Goal: Information Seeking & Learning: Learn about a topic

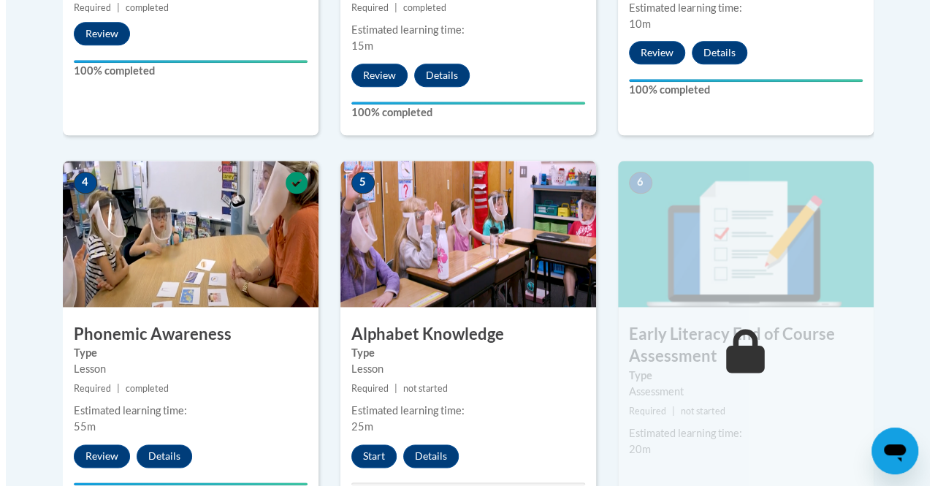
scroll to position [735, 0]
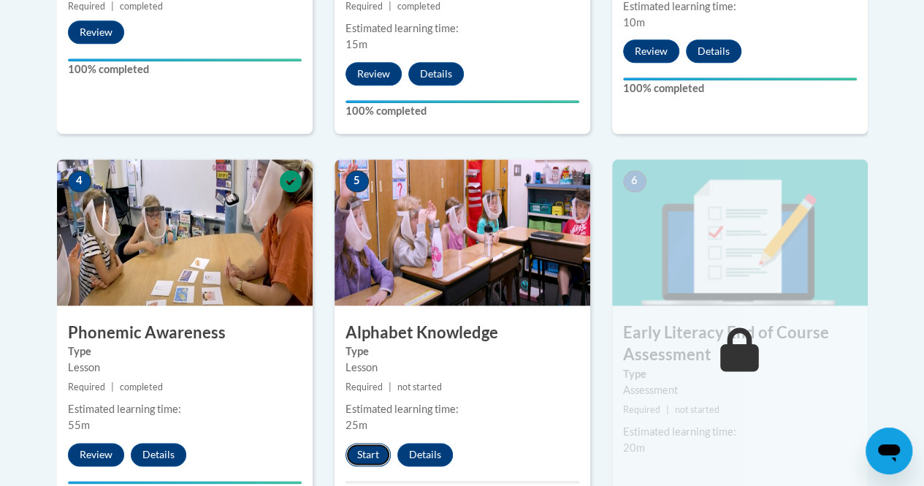
click at [377, 463] on button "Start" at bounding box center [368, 454] width 45 height 23
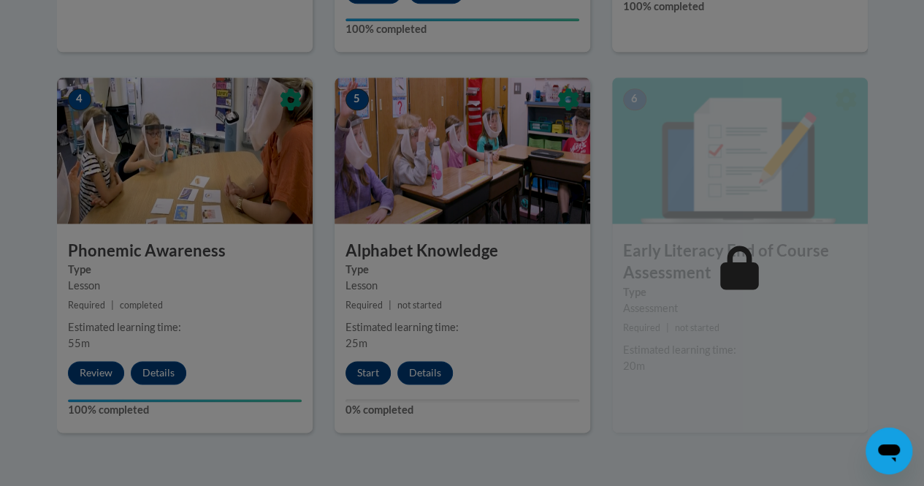
scroll to position [824, 0]
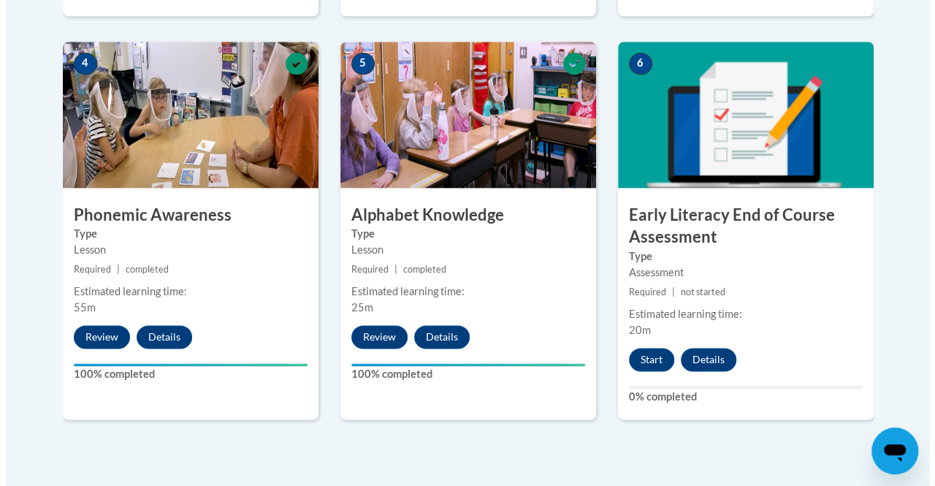
scroll to position [854, 0]
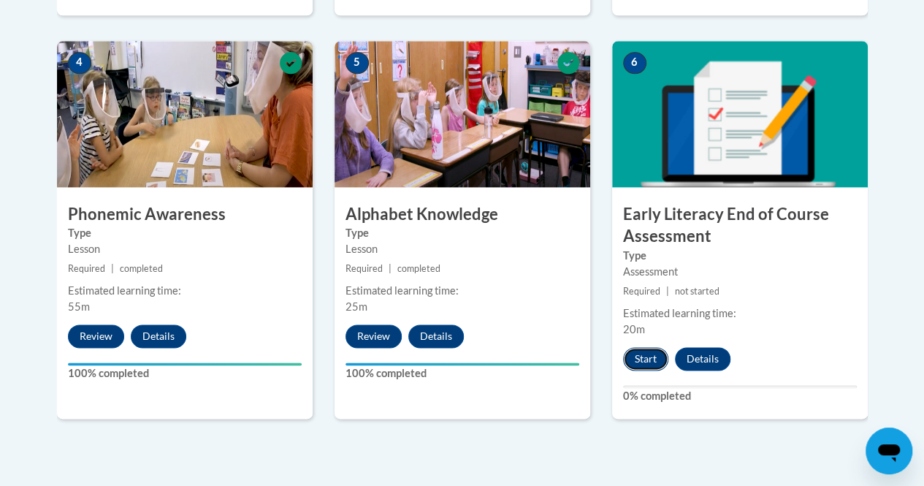
click at [645, 358] on button "Start" at bounding box center [645, 358] width 45 height 23
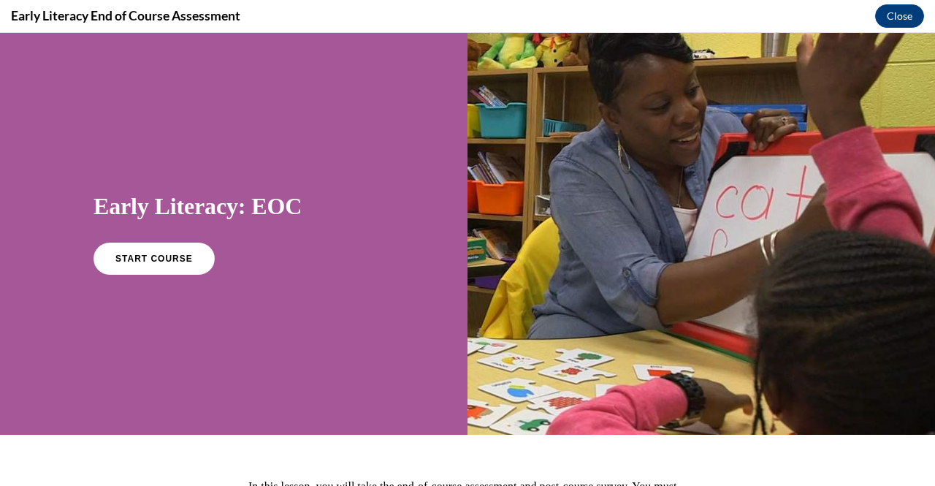
scroll to position [0, 0]
click at [167, 259] on span "START COURSE" at bounding box center [153, 259] width 81 height 11
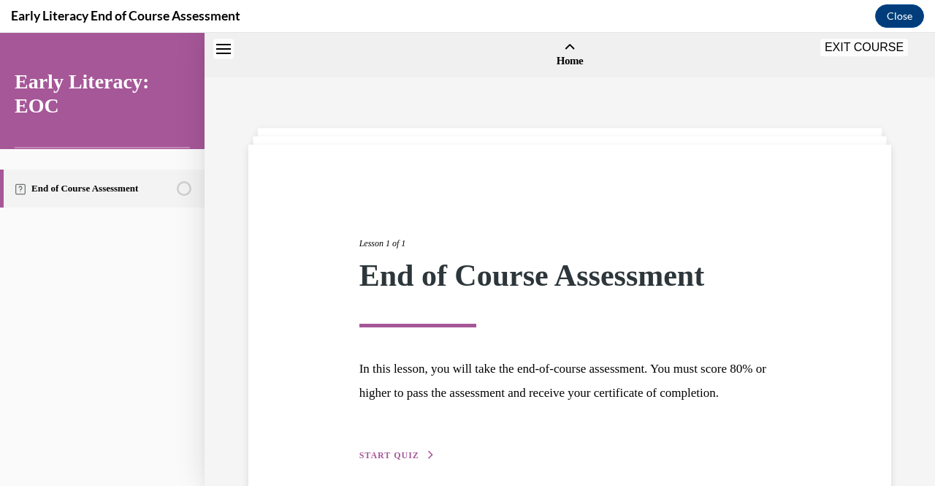
scroll to position [45, 0]
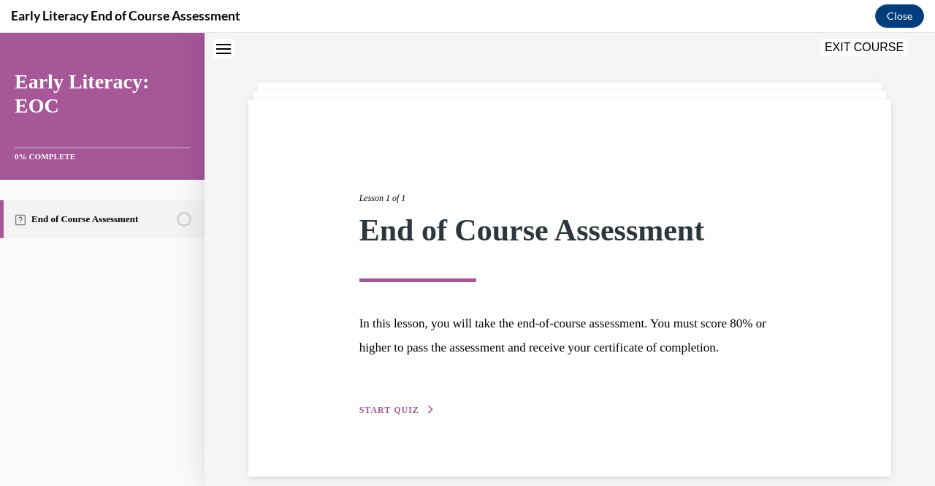
click at [390, 415] on span "START QUIZ" at bounding box center [390, 410] width 60 height 10
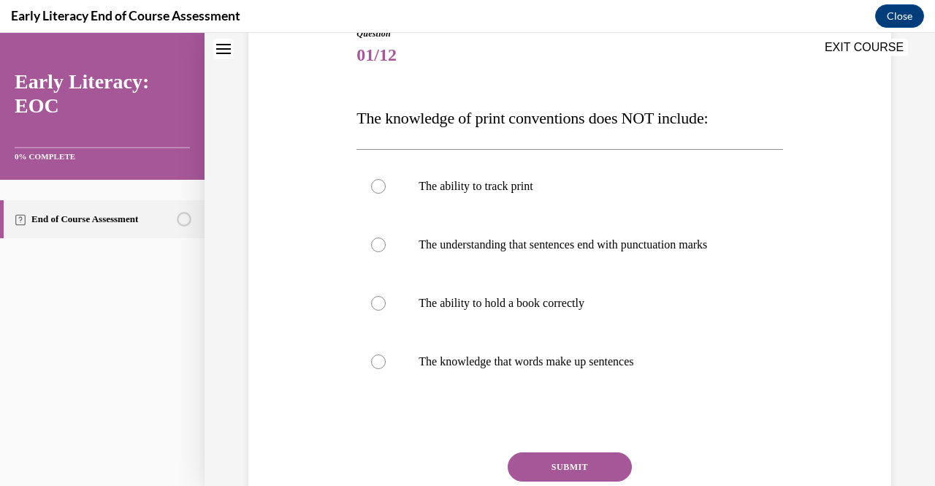
scroll to position [186, 0]
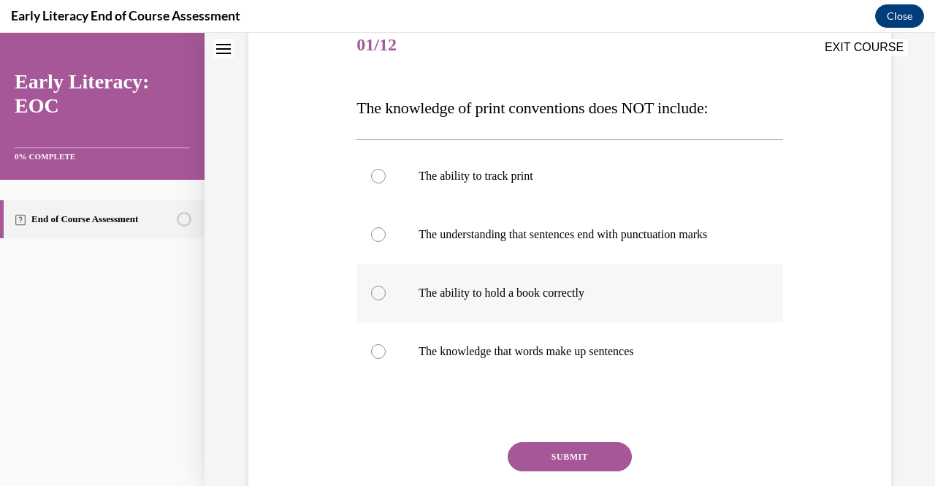
click at [650, 301] on div at bounding box center [570, 293] width 426 height 58
click at [593, 452] on button "SUBMIT" at bounding box center [570, 456] width 124 height 29
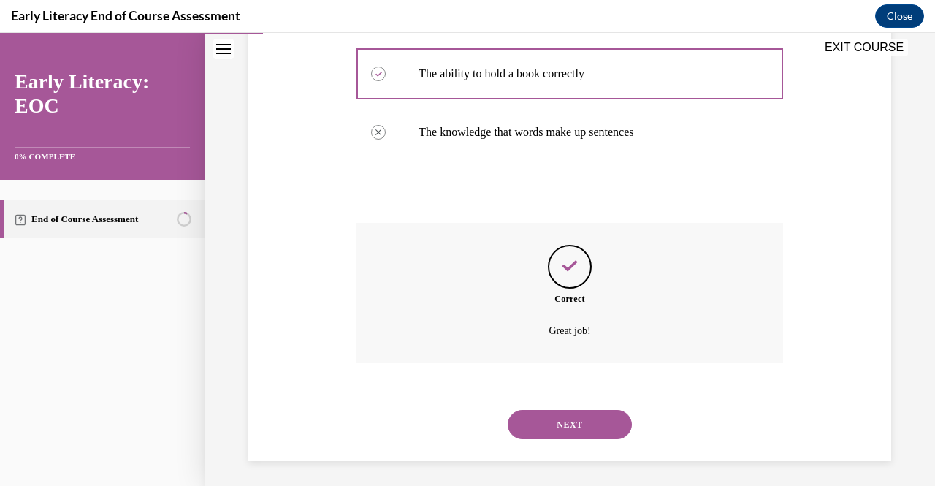
scroll to position [409, 0]
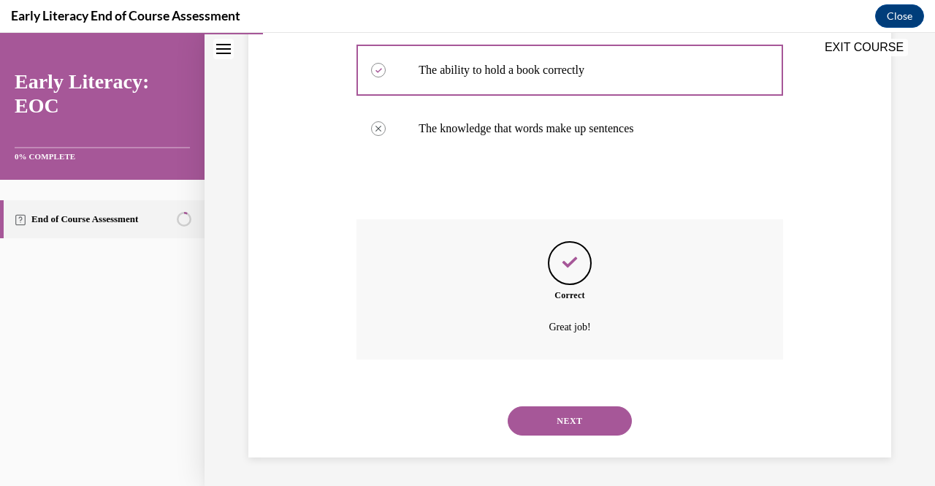
click at [566, 426] on button "NEXT" at bounding box center [570, 420] width 124 height 29
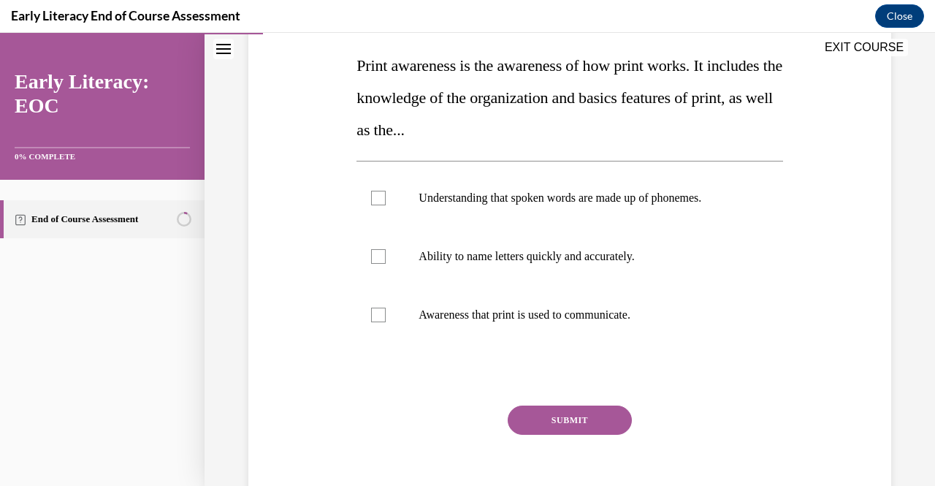
scroll to position [229, 0]
click at [379, 327] on div at bounding box center [570, 314] width 426 height 58
click at [558, 428] on button "SUBMIT" at bounding box center [570, 419] width 124 height 29
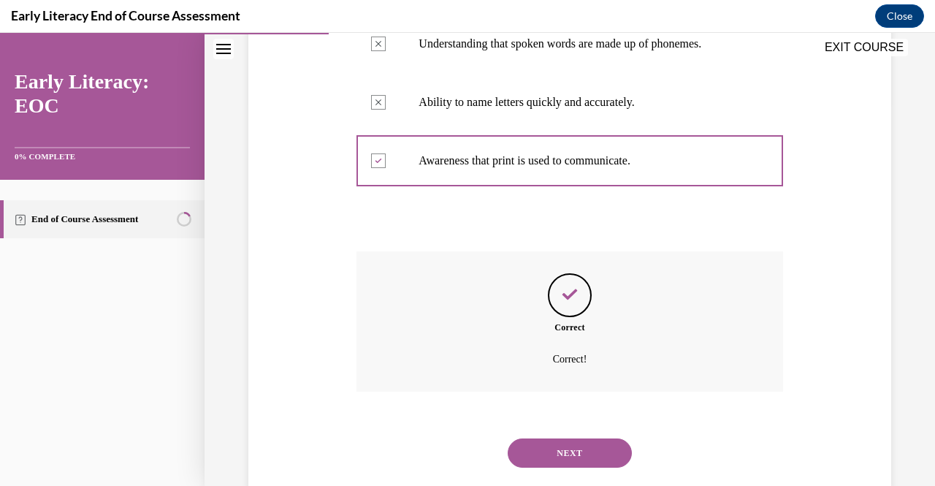
scroll to position [387, 0]
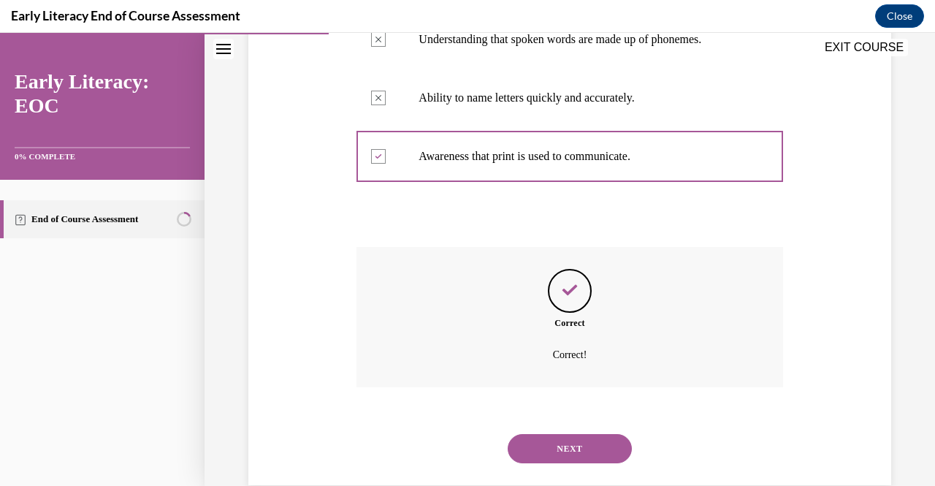
click at [551, 455] on button "NEXT" at bounding box center [570, 448] width 124 height 29
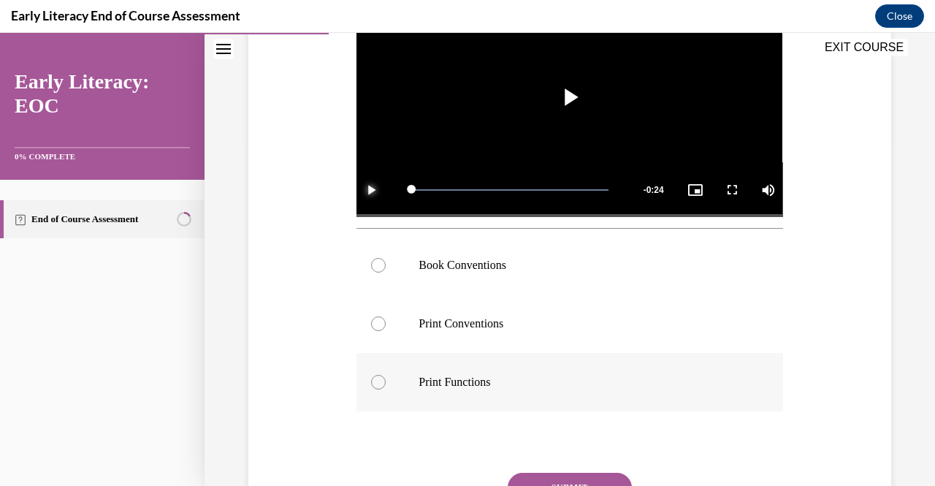
scroll to position [343, 0]
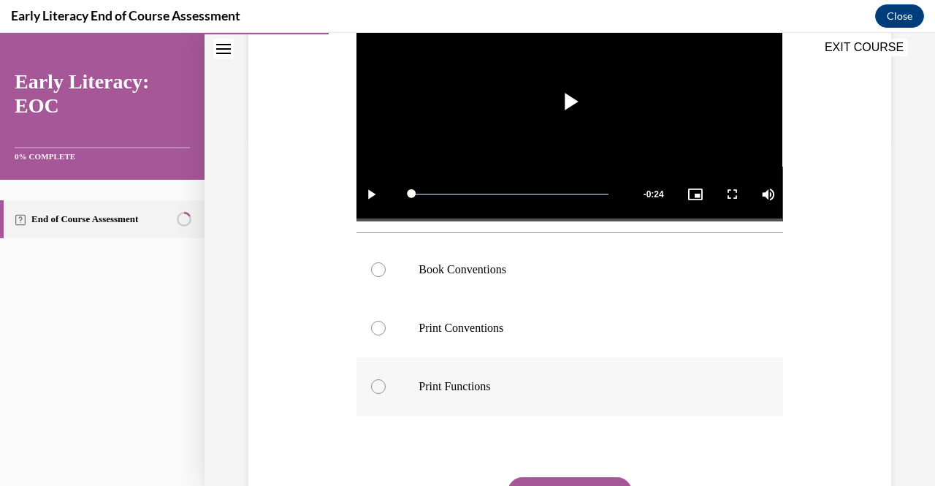
click at [457, 379] on p "Print Functions" at bounding box center [582, 386] width 327 height 15
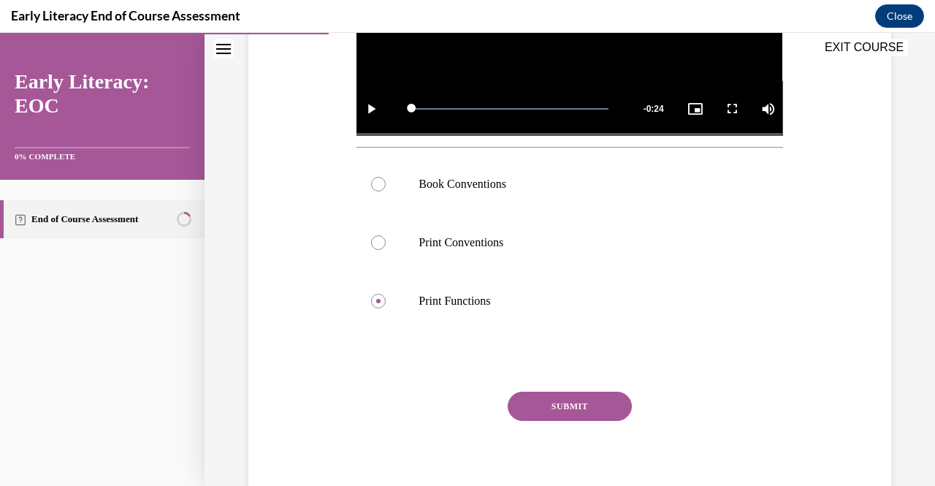
click at [553, 393] on button "SUBMIT" at bounding box center [570, 406] width 124 height 29
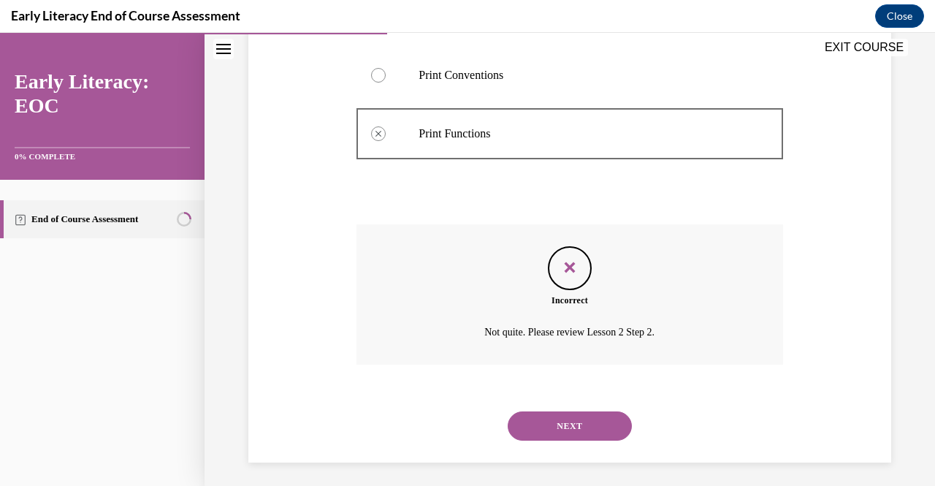
scroll to position [597, 0]
click at [557, 414] on button "NEXT" at bounding box center [570, 425] width 124 height 29
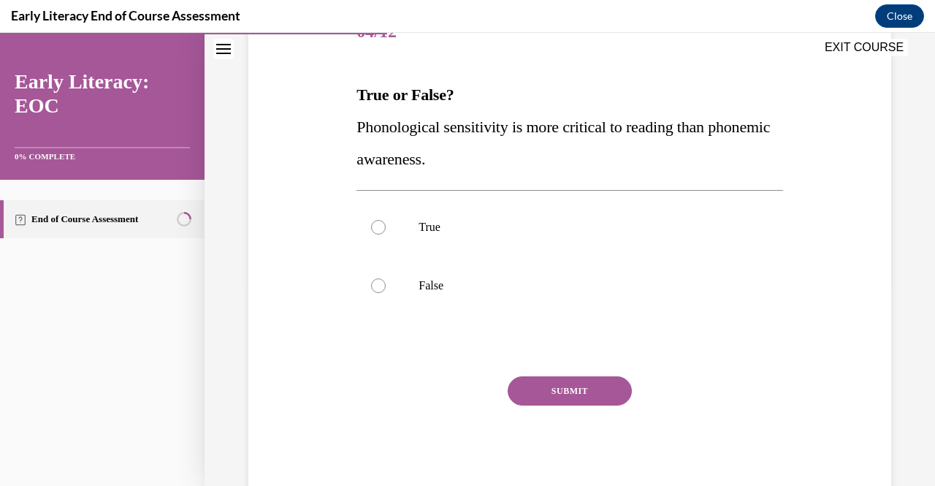
scroll to position [200, 0]
click at [381, 125] on span "Phonological sensitivity is more critical to reading than phonemic awareness." at bounding box center [564, 142] width 414 height 50
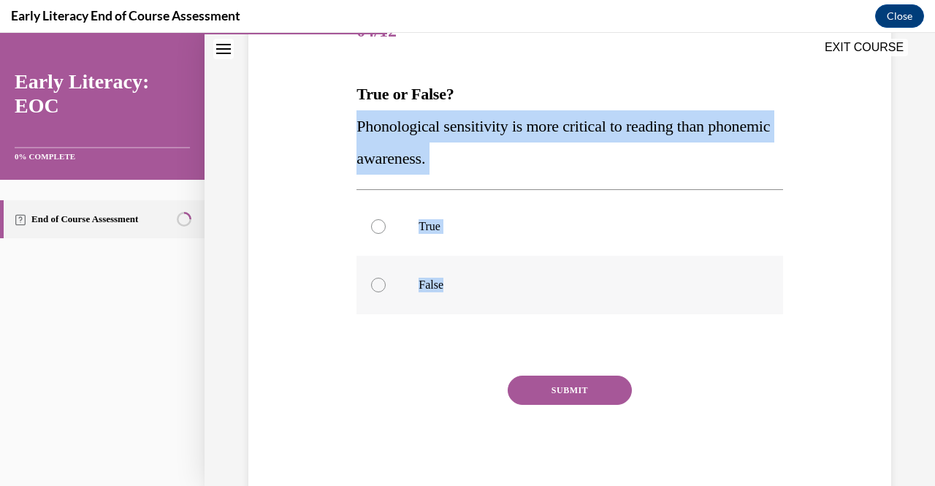
drag, startPoint x: 381, startPoint y: 125, endPoint x: 474, endPoint y: 289, distance: 189.2
click at [474, 289] on div "Question 04/12 True or False? Phonological sensitivity is more critical to read…" at bounding box center [570, 249] width 426 height 493
click at [447, 284] on p "False" at bounding box center [582, 285] width 327 height 15
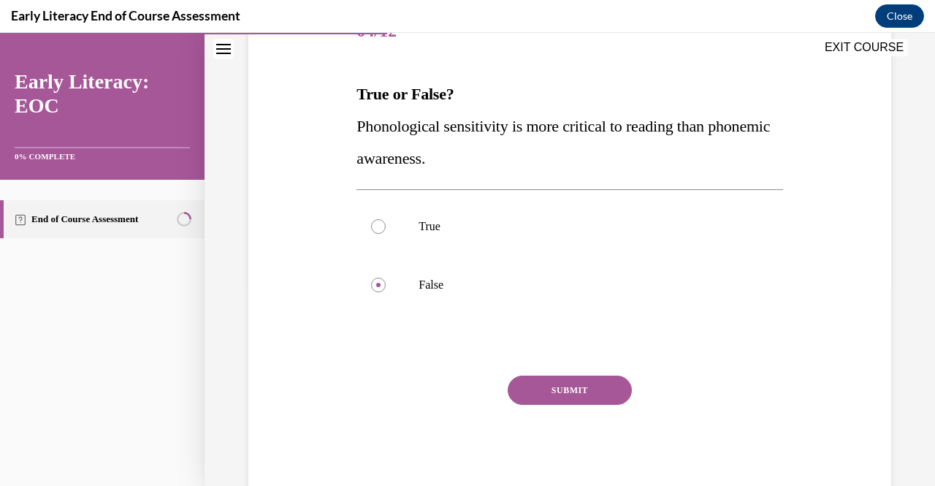
click at [603, 398] on button "SUBMIT" at bounding box center [570, 390] width 124 height 29
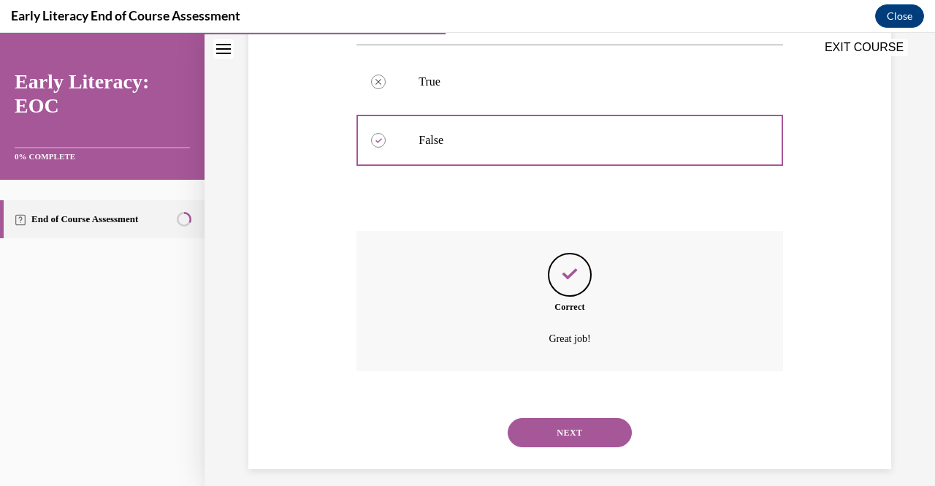
scroll to position [357, 0]
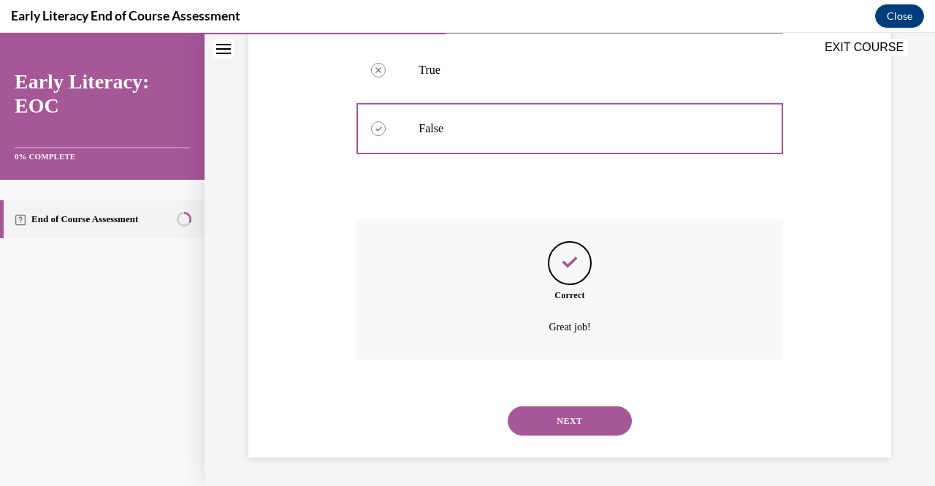
click at [563, 426] on button "NEXT" at bounding box center [570, 420] width 124 height 29
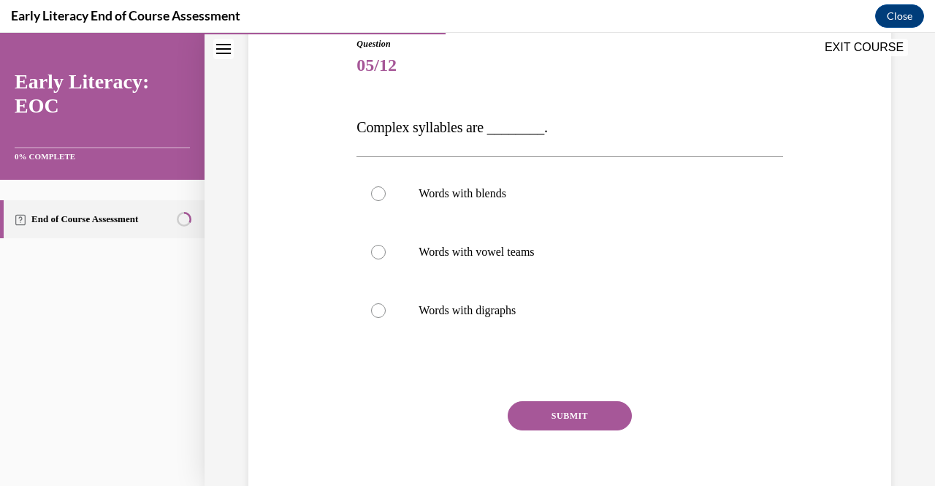
scroll to position [168, 0]
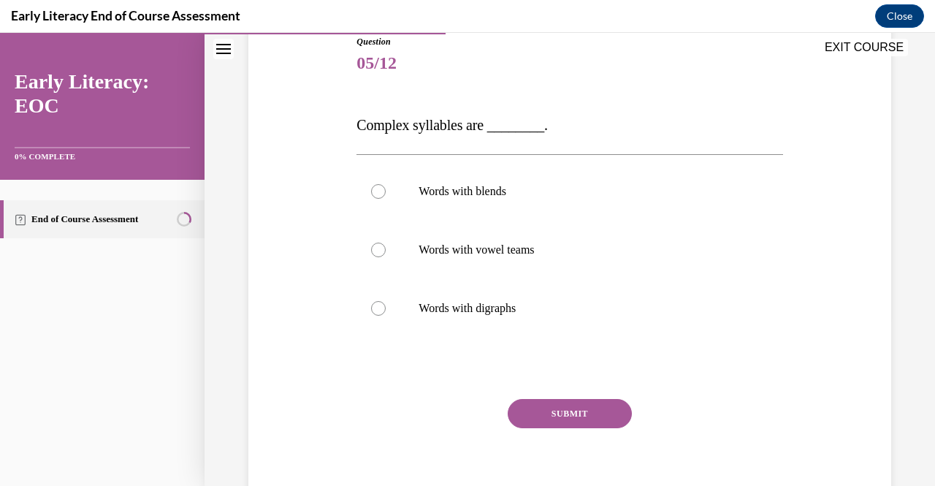
click at [373, 121] on span "Complex syllables are ________." at bounding box center [452, 125] width 191 height 16
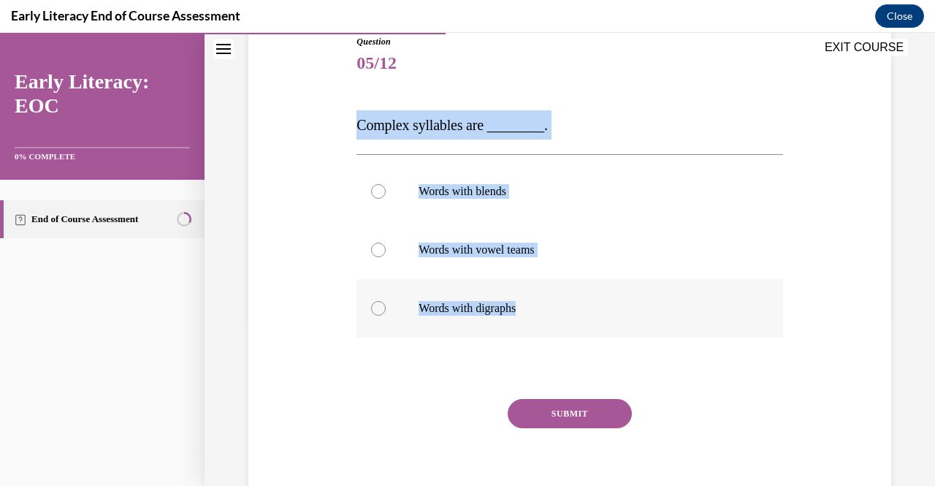
drag, startPoint x: 373, startPoint y: 121, endPoint x: 534, endPoint y: 321, distance: 255.8
click at [534, 321] on div "Question 05/12 Complex syllables are ________. Words with blends Words with vow…" at bounding box center [570, 277] width 426 height 484
click at [395, 131] on span "Complex syllables are ________." at bounding box center [452, 125] width 191 height 16
drag, startPoint x: 395, startPoint y: 131, endPoint x: 531, endPoint y: 312, distance: 227.0
click at [531, 312] on div "Question 05/12 Complex syllables are ________. Words with blends Words with vow…" at bounding box center [570, 277] width 426 height 484
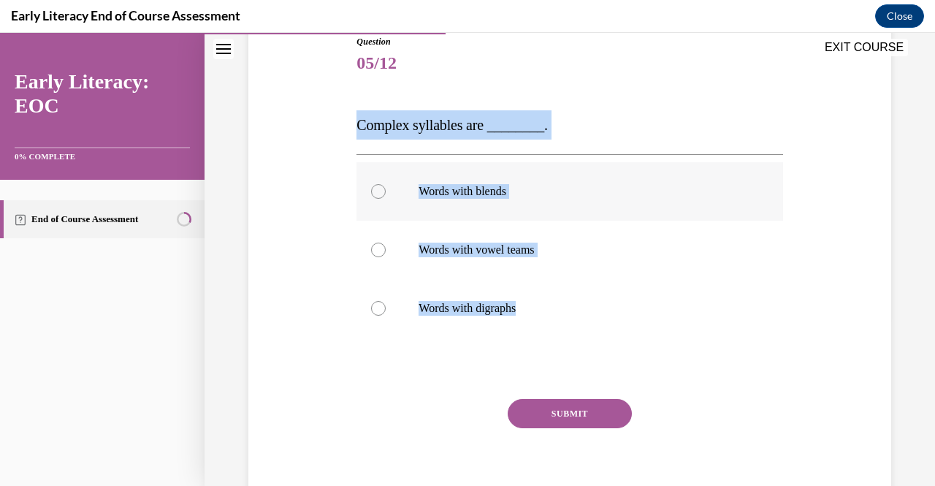
click at [523, 188] on p "Words with blends" at bounding box center [582, 191] width 327 height 15
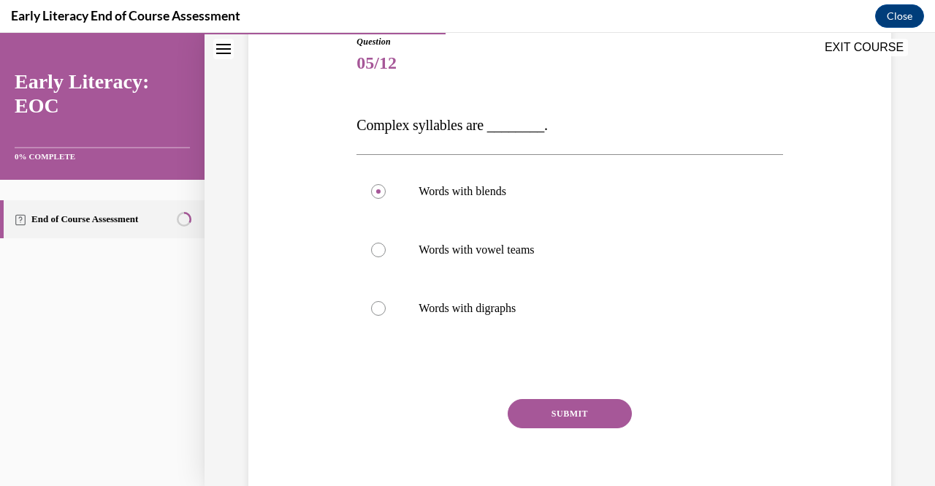
click at [593, 414] on button "SUBMIT" at bounding box center [570, 413] width 124 height 29
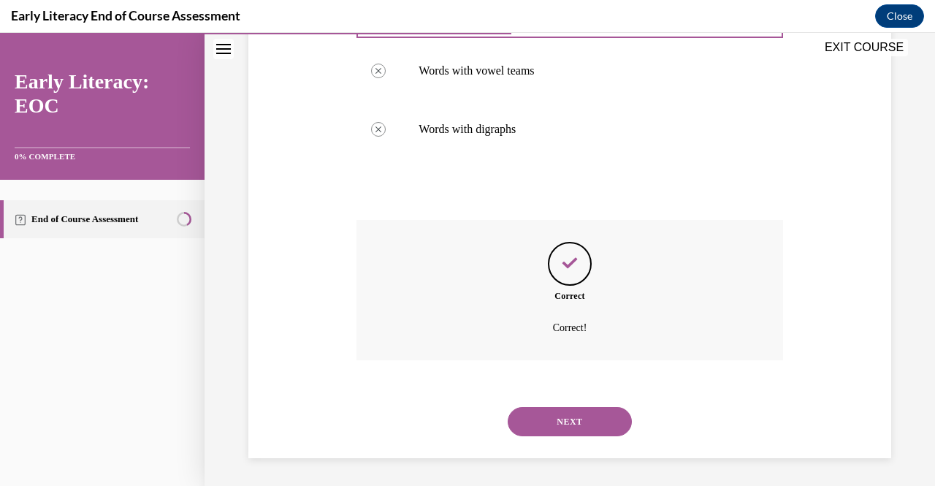
scroll to position [348, 0]
click at [591, 414] on button "NEXT" at bounding box center [570, 420] width 124 height 29
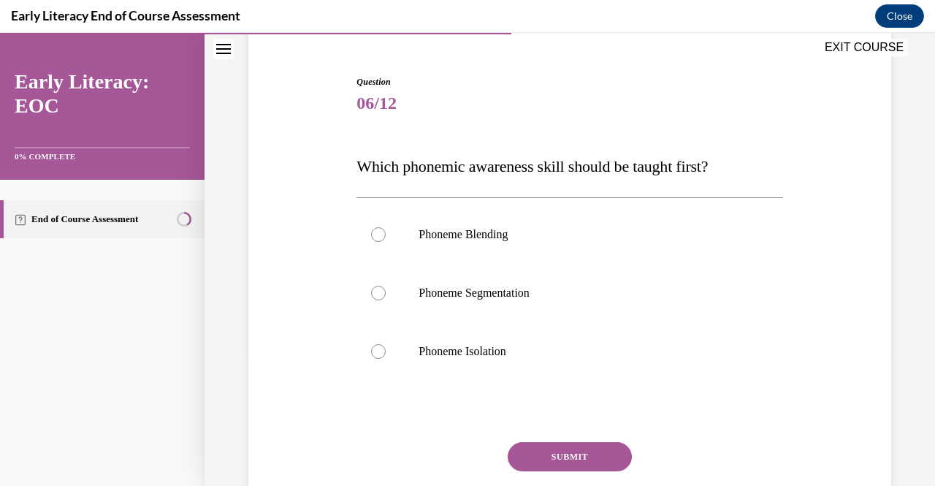
scroll to position [129, 0]
click at [373, 166] on span "Which phonemic awareness skill should be taught first?" at bounding box center [533, 165] width 352 height 18
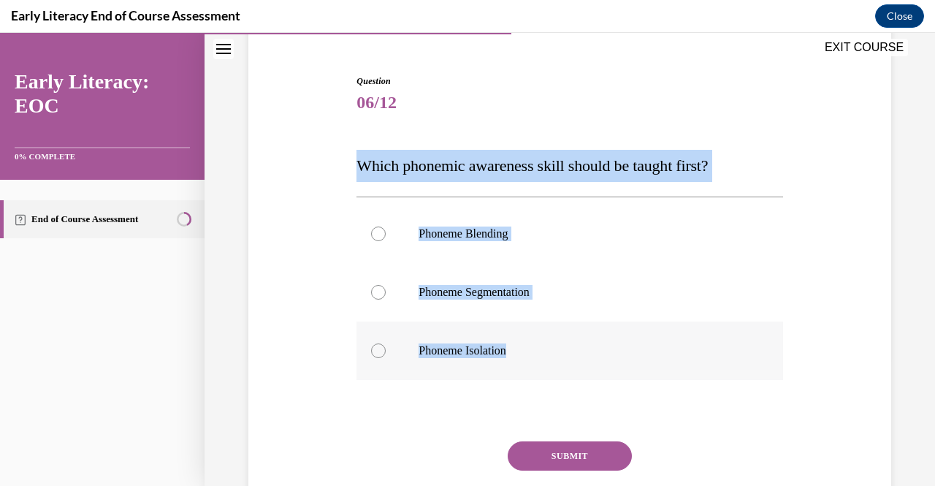
drag, startPoint x: 373, startPoint y: 166, endPoint x: 520, endPoint y: 346, distance: 232.2
click at [520, 346] on div "Question 06/12 Which phonemic awareness skill should be taught first? Phoneme B…" at bounding box center [570, 318] width 426 height 487
click at [500, 349] on p "Phoneme Isolation" at bounding box center [582, 350] width 327 height 15
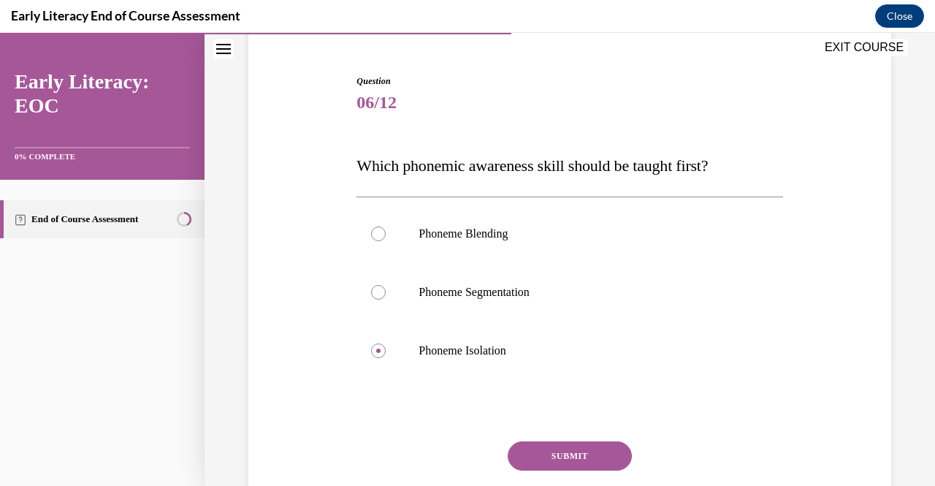
click at [561, 449] on button "SUBMIT" at bounding box center [570, 455] width 124 height 29
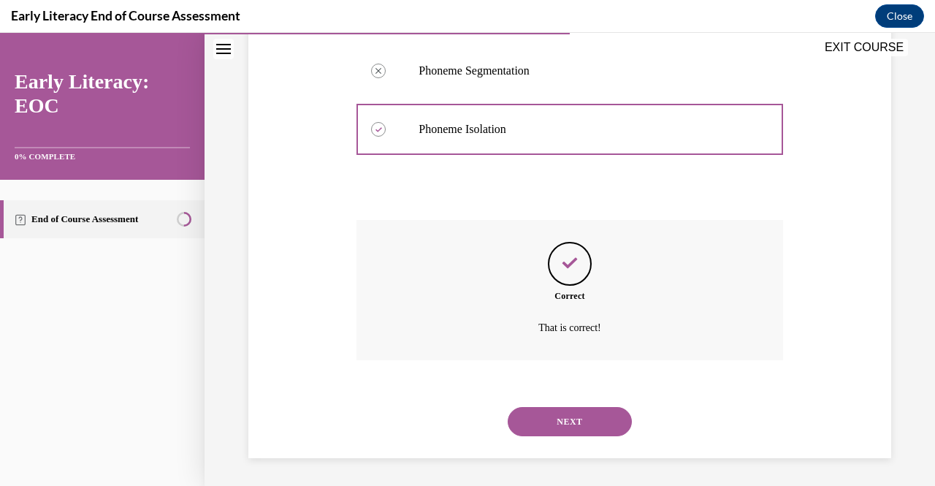
scroll to position [351, 0]
click at [560, 411] on button "NEXT" at bounding box center [570, 420] width 124 height 29
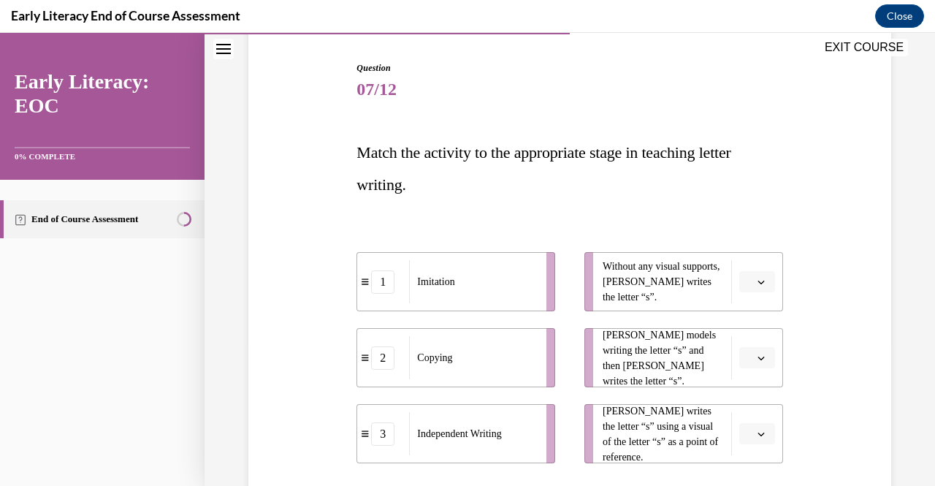
scroll to position [267, 0]
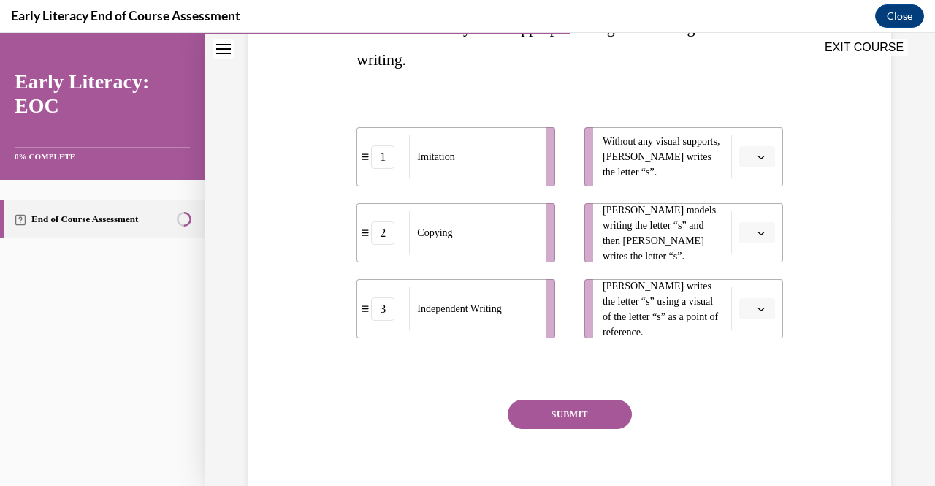
drag, startPoint x: 753, startPoint y: 156, endPoint x: 810, endPoint y: 164, distance: 57.6
click at [810, 164] on div "Question 07/12 Match the activity to the appropriate stage in teaching letter w…" at bounding box center [570, 206] width 650 height 627
click at [759, 152] on button "button" at bounding box center [758, 157] width 36 height 22
click at [748, 279] on div "3" at bounding box center [746, 276] width 36 height 29
click at [758, 232] on icon "button" at bounding box center [761, 232] width 7 height 7
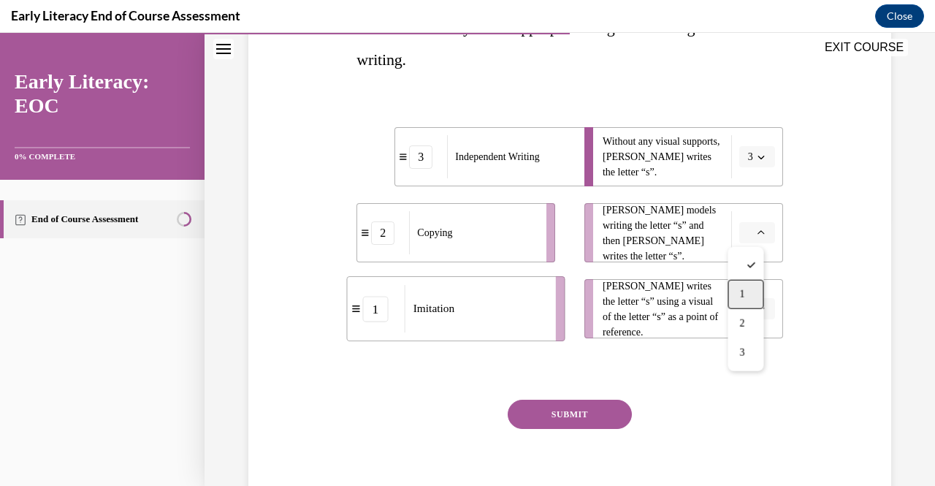
click at [745, 302] on div "1" at bounding box center [746, 294] width 36 height 29
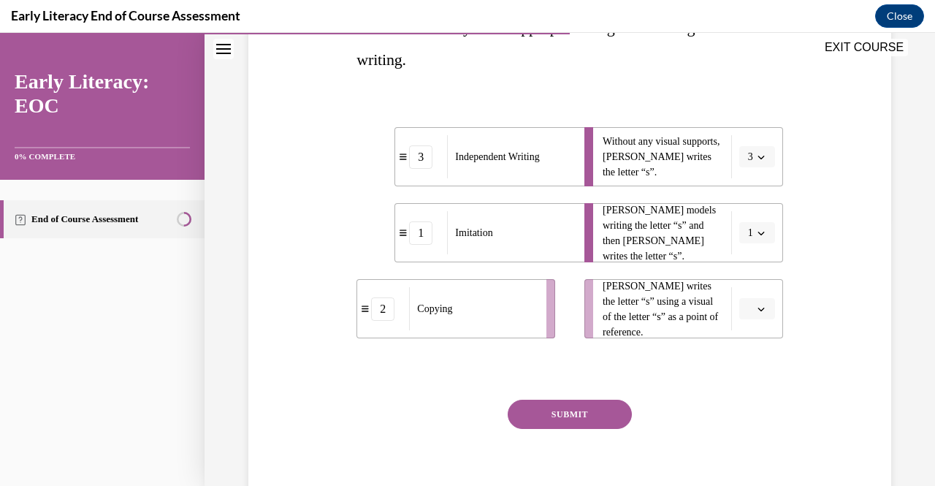
click at [744, 309] on button "button" at bounding box center [758, 309] width 36 height 22
click at [751, 393] on div "2" at bounding box center [746, 399] width 36 height 29
click at [599, 405] on button "SUBMIT" at bounding box center [570, 414] width 124 height 29
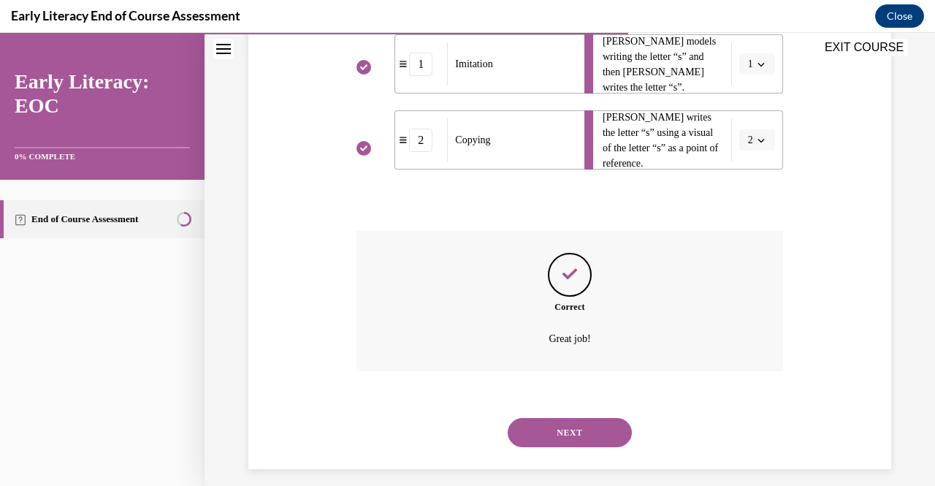
scroll to position [447, 0]
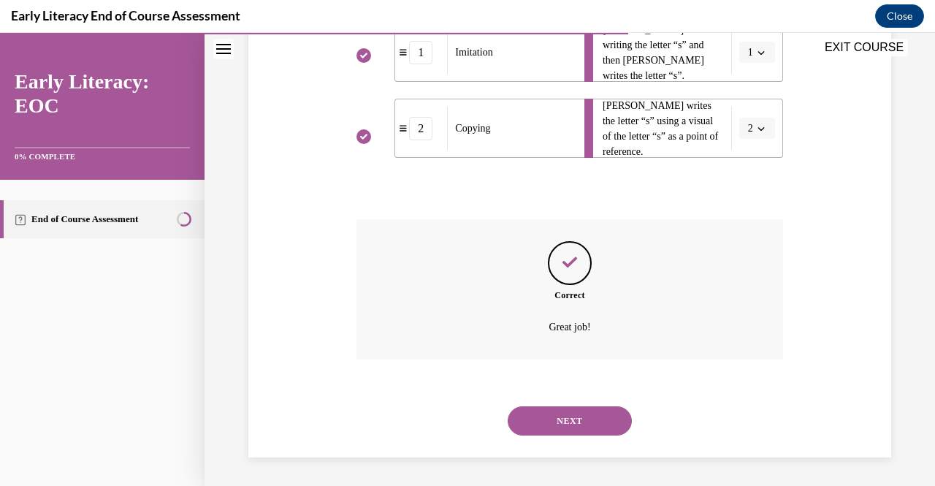
click at [585, 425] on button "NEXT" at bounding box center [570, 420] width 124 height 29
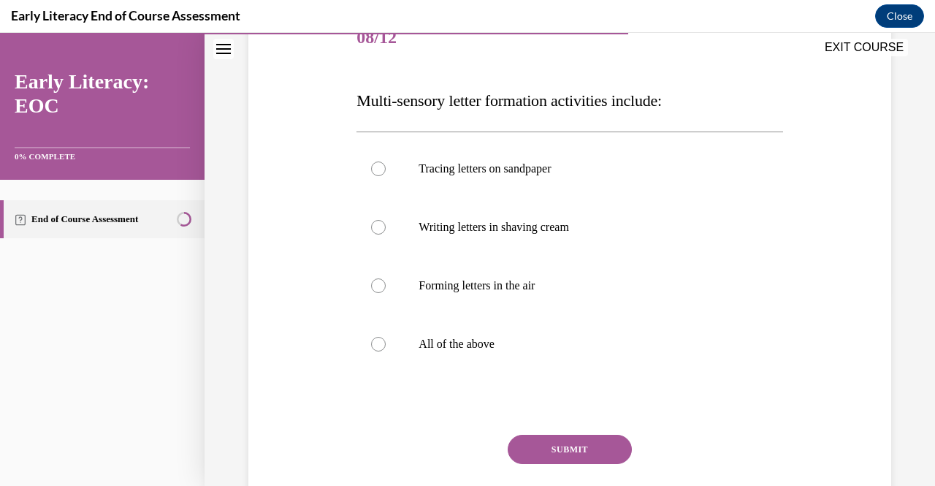
scroll to position [196, 0]
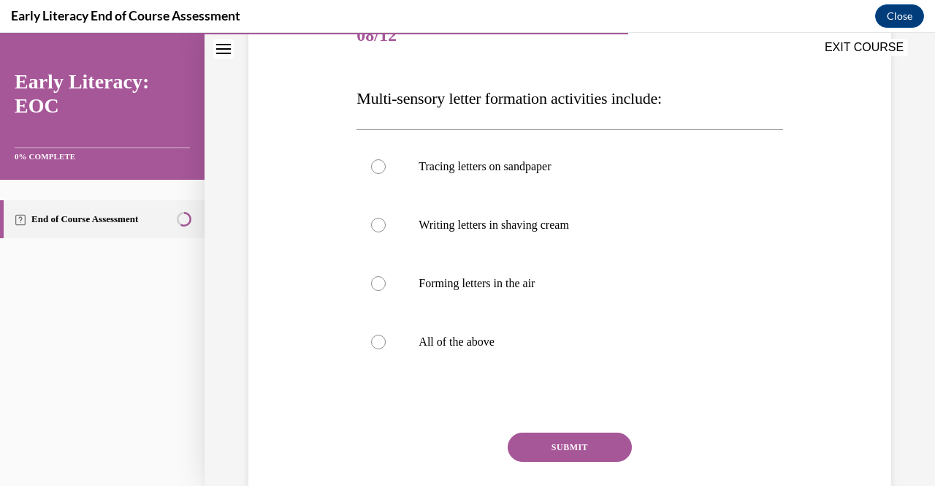
click at [377, 99] on span "Multi-sensory letter formation activities include:" at bounding box center [509, 98] width 305 height 18
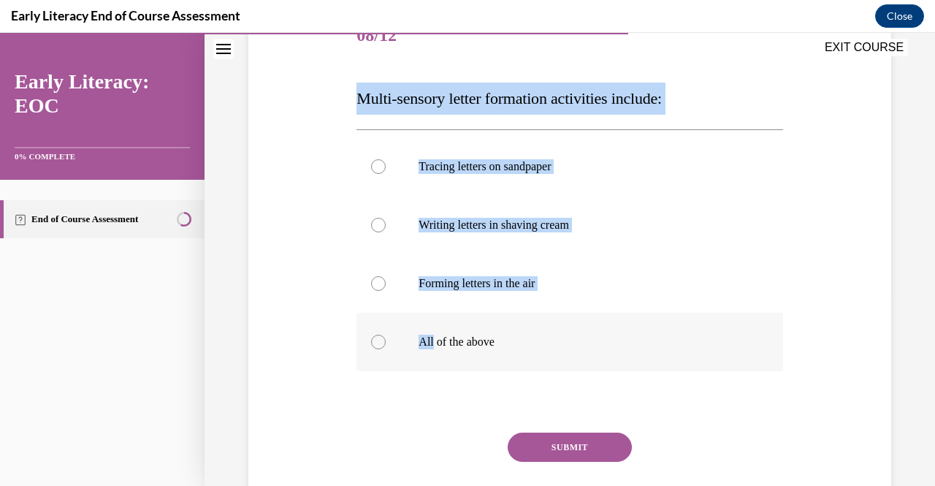
drag, startPoint x: 377, startPoint y: 99, endPoint x: 520, endPoint y: 354, distance: 293.2
click at [520, 354] on div "Question 08/12 Multi-sensory letter formation activities include: Tracing lette…" at bounding box center [570, 279] width 426 height 545
click at [476, 352] on div at bounding box center [570, 342] width 426 height 58
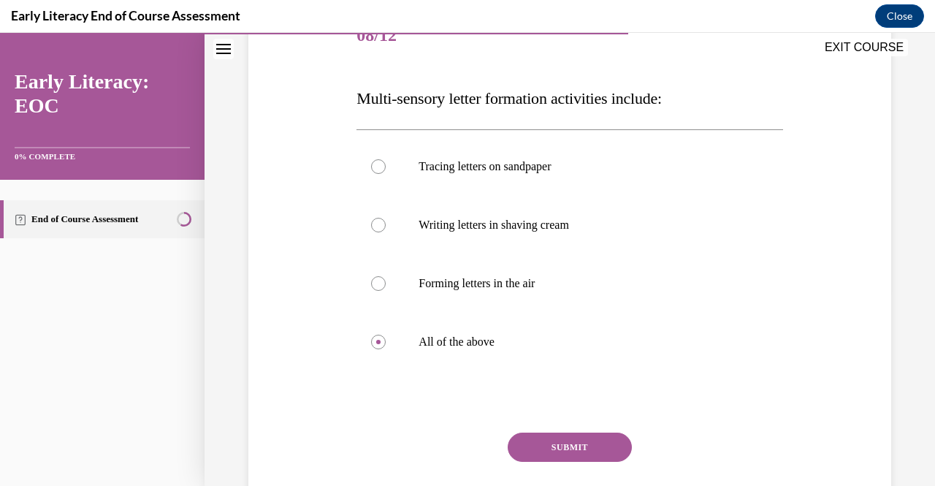
click at [597, 437] on button "SUBMIT" at bounding box center [570, 447] width 124 height 29
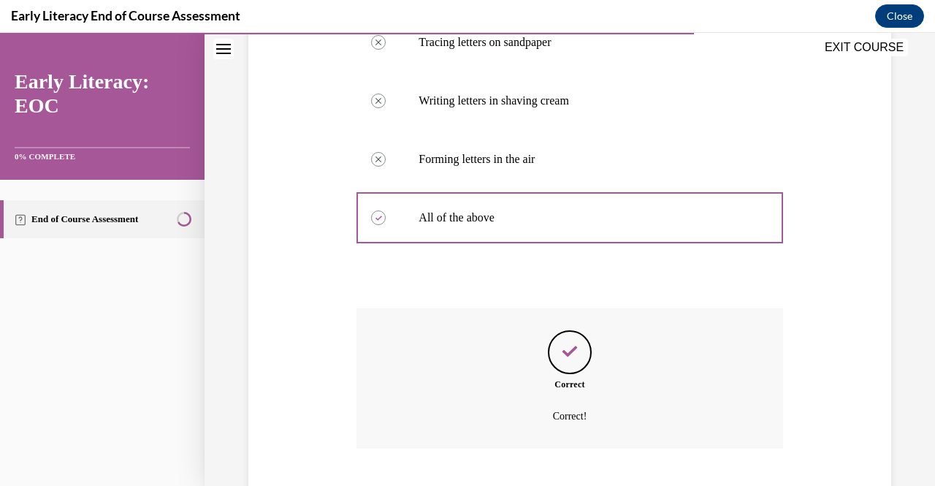
scroll to position [409, 0]
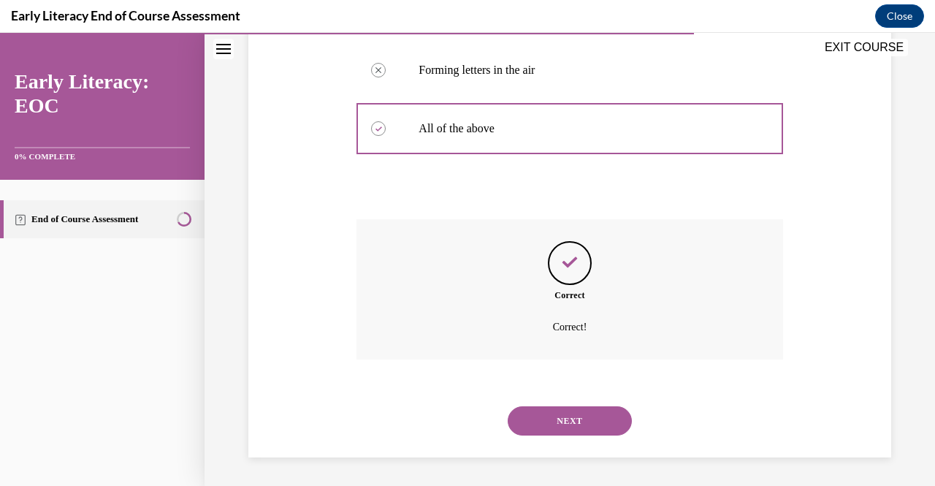
click at [588, 417] on button "NEXT" at bounding box center [570, 420] width 124 height 29
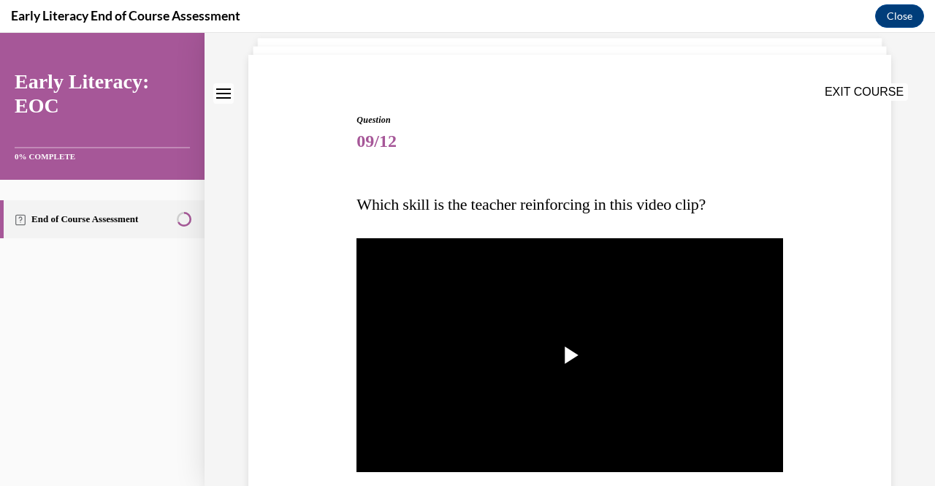
scroll to position [123, 0]
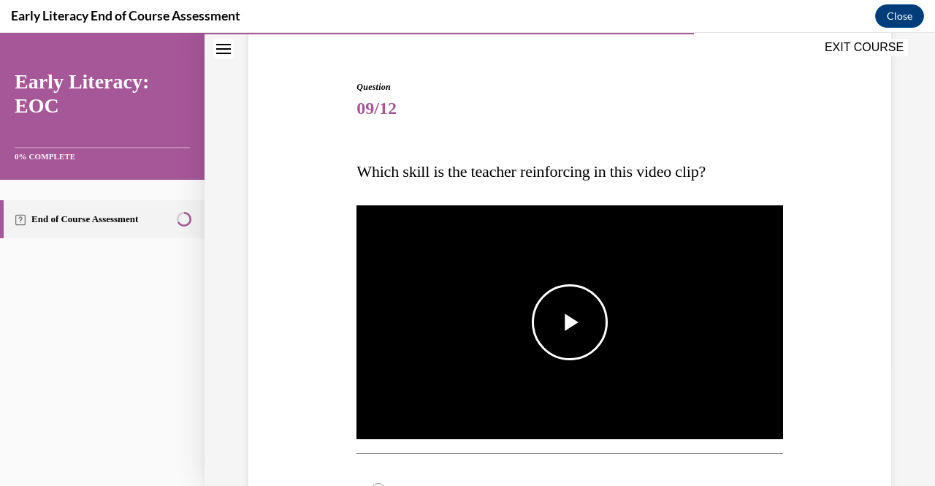
click at [570, 322] on span "Video player" at bounding box center [570, 322] width 0 height 0
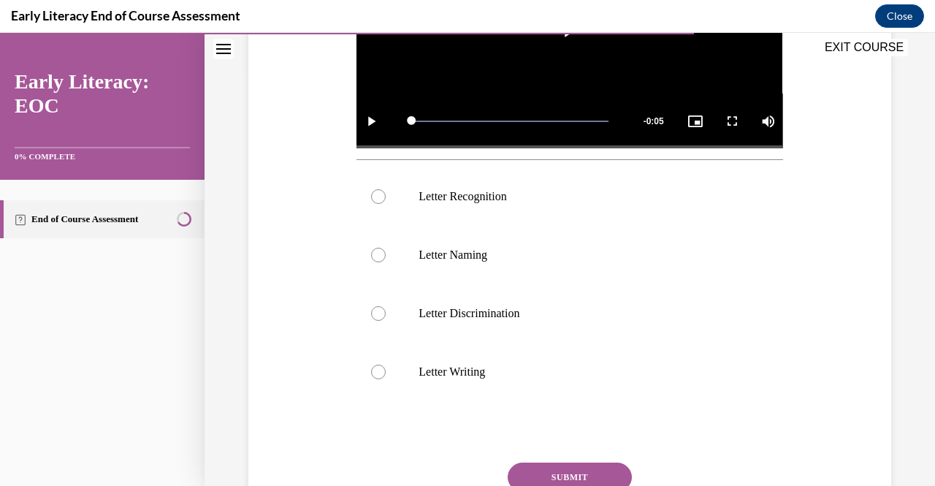
scroll to position [417, 0]
drag, startPoint x: 497, startPoint y: 184, endPoint x: 392, endPoint y: 186, distance: 105.2
click at [392, 186] on div at bounding box center [570, 196] width 426 height 58
click at [561, 463] on button "SUBMIT" at bounding box center [570, 476] width 124 height 29
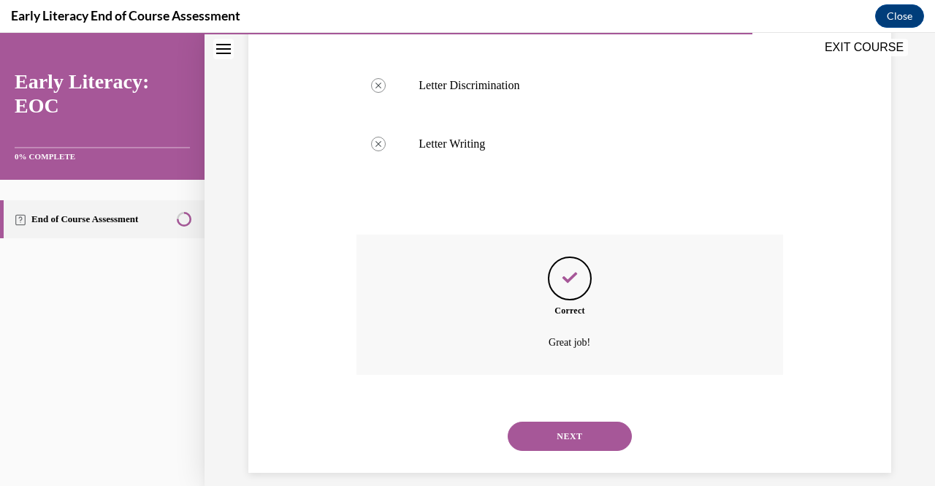
scroll to position [656, 0]
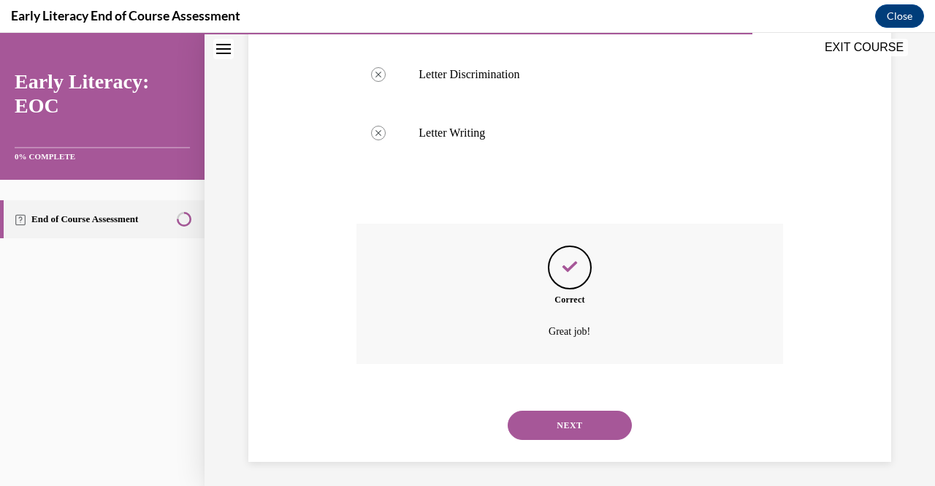
click at [563, 411] on button "NEXT" at bounding box center [570, 425] width 124 height 29
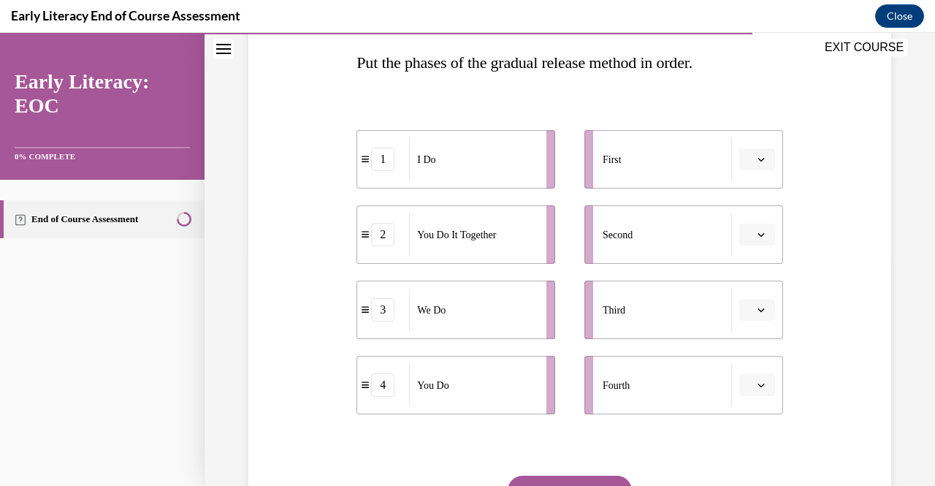
scroll to position [231, 0]
click at [748, 157] on span "Please select an option" at bounding box center [750, 160] width 5 height 15
click at [753, 221] on div "1" at bounding box center [746, 221] width 36 height 29
click at [758, 309] on icon "button" at bounding box center [761, 310] width 7 height 7
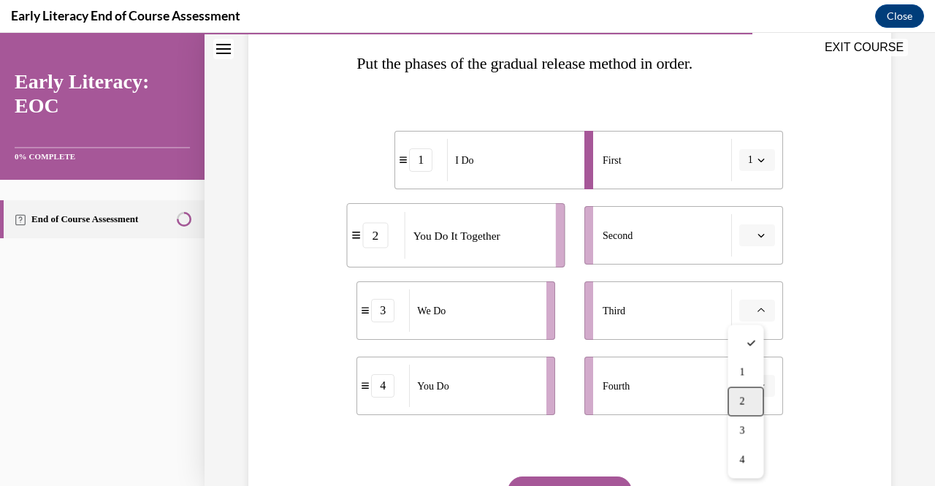
click at [753, 392] on div "2" at bounding box center [746, 401] width 36 height 29
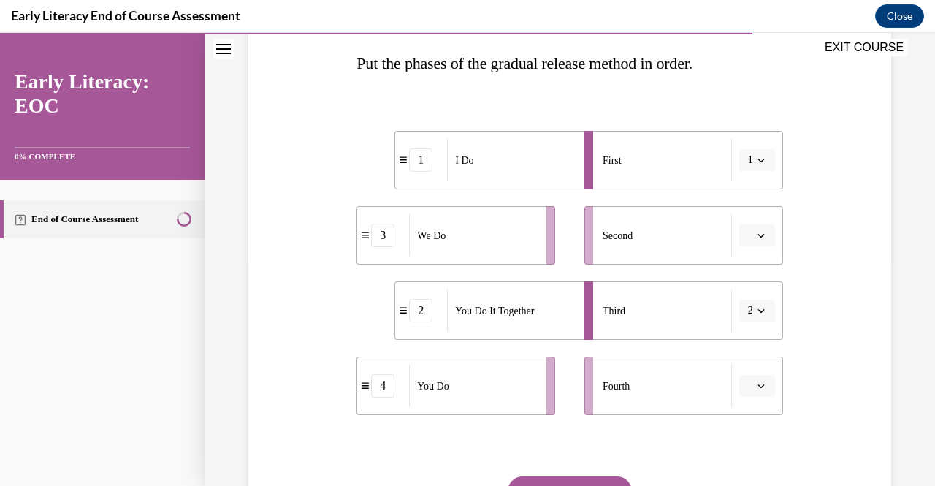
click at [756, 305] on span "button" at bounding box center [761, 310] width 10 height 10
click at [744, 430] on div "3" at bounding box center [743, 430] width 36 height 29
click at [756, 383] on span "button" at bounding box center [761, 386] width 10 height 10
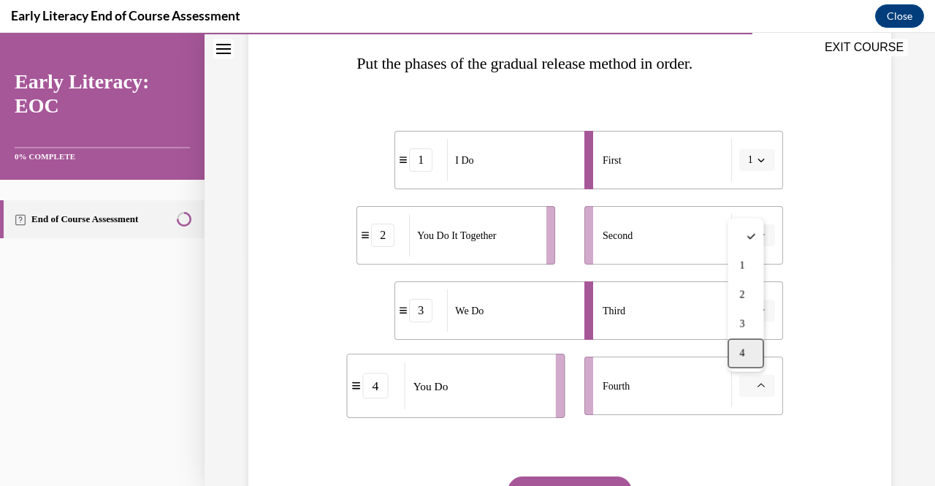
click at [738, 347] on div "4" at bounding box center [746, 353] width 36 height 29
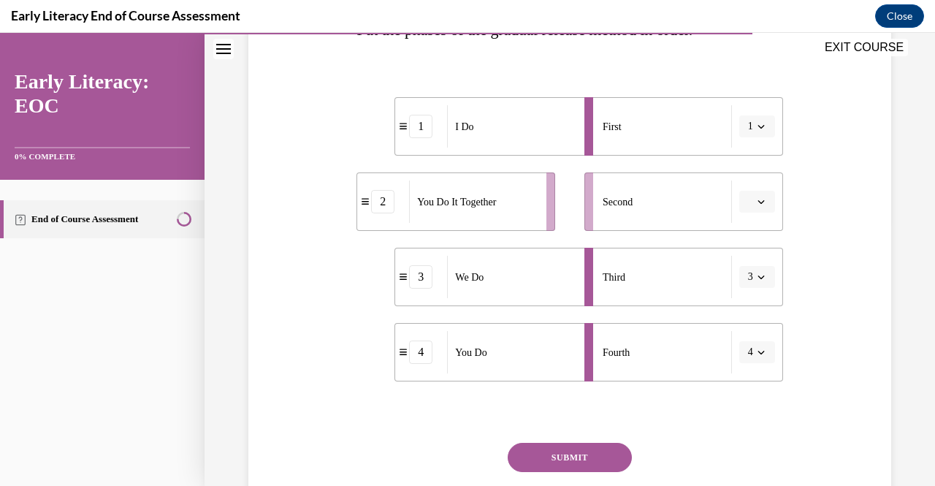
scroll to position [266, 0]
click at [753, 205] on button "button" at bounding box center [758, 200] width 36 height 22
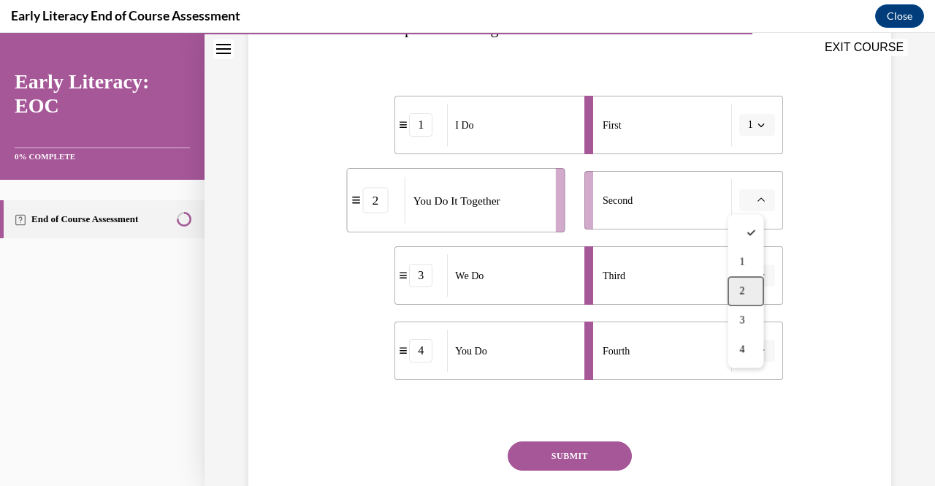
click at [745, 289] on span "2" at bounding box center [742, 291] width 5 height 12
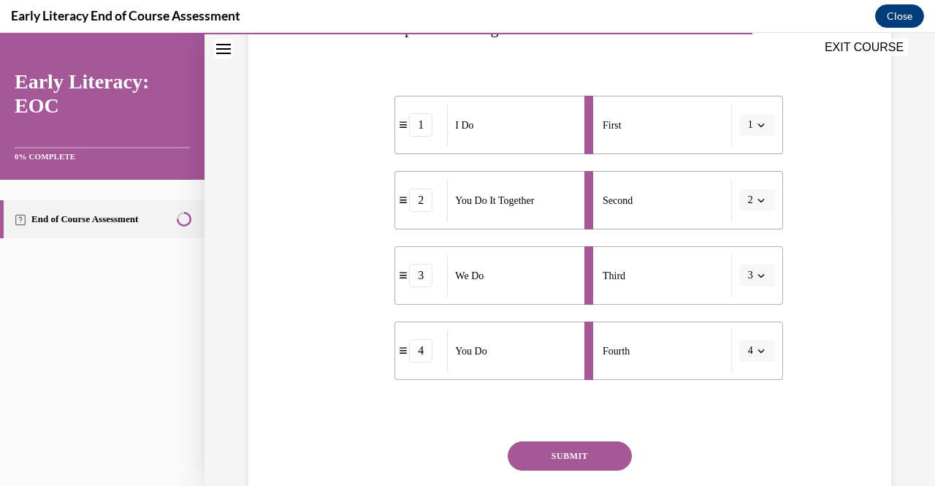
click at [569, 458] on button "SUBMIT" at bounding box center [570, 455] width 124 height 29
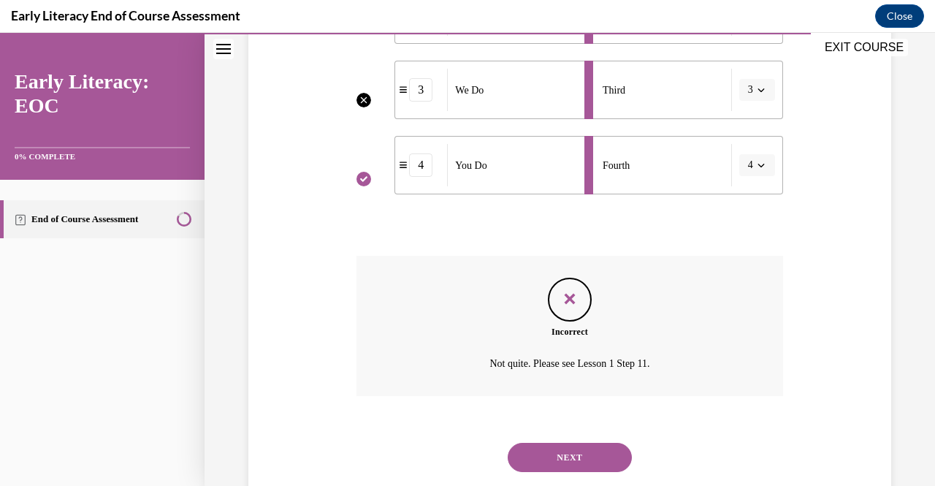
scroll to position [455, 0]
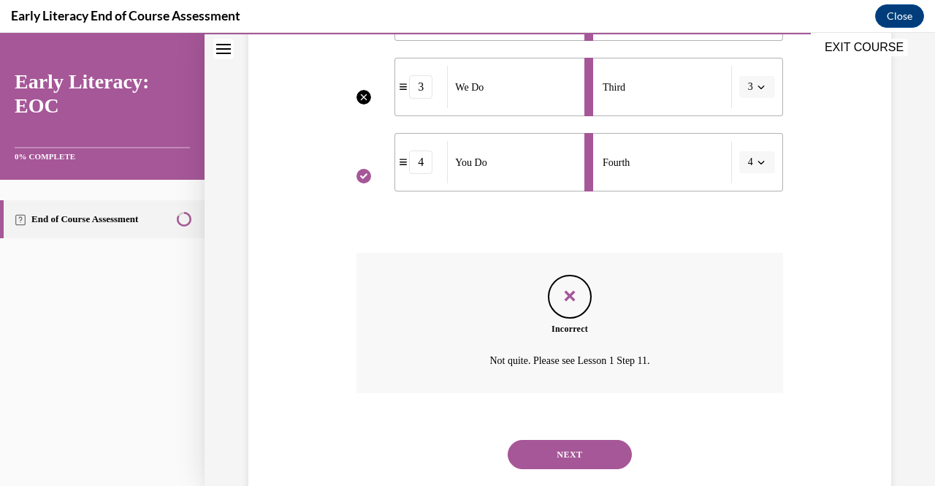
click at [531, 440] on button "NEXT" at bounding box center [570, 454] width 124 height 29
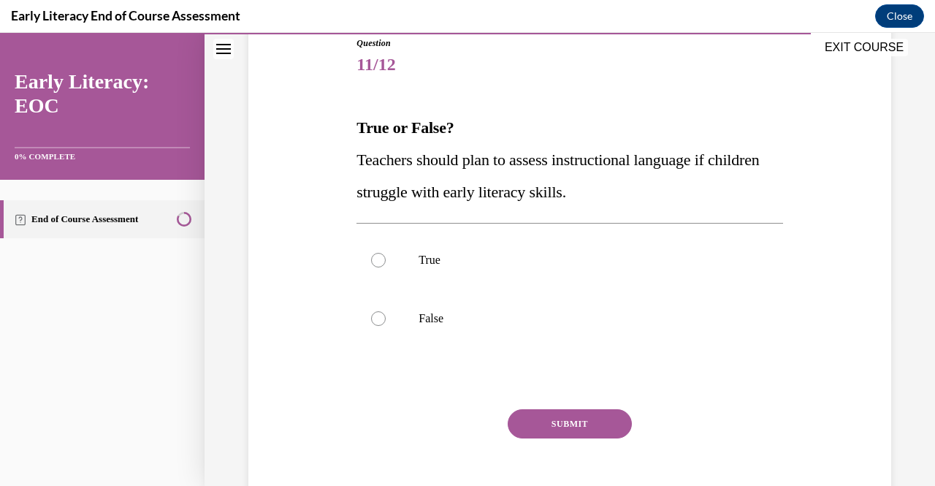
scroll to position [182, 0]
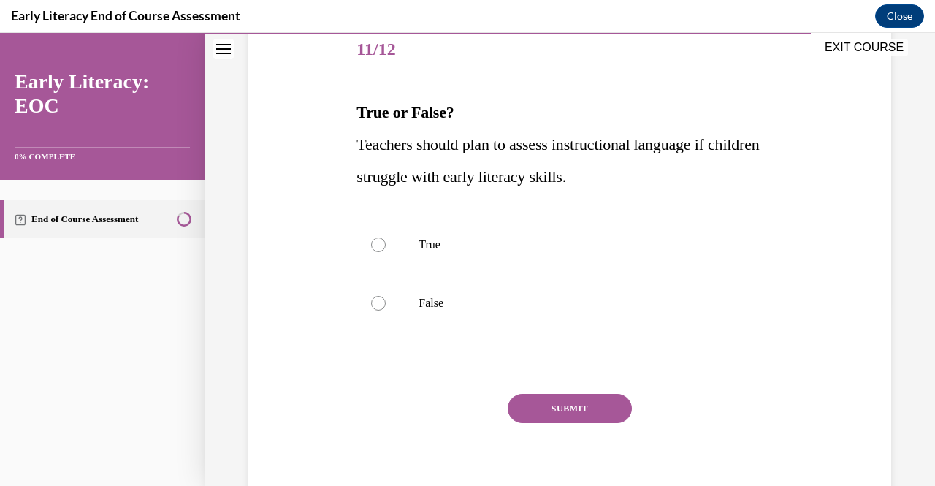
click at [377, 145] on span "Teachers should plan to assess instructional language if children struggle with…" at bounding box center [558, 160] width 403 height 50
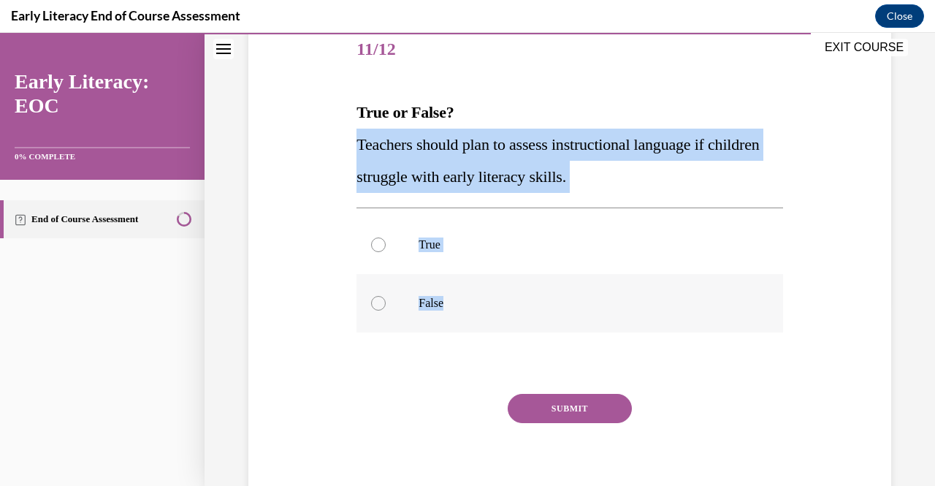
drag, startPoint x: 377, startPoint y: 145, endPoint x: 463, endPoint y: 295, distance: 173.1
click at [463, 295] on div "Question 11/12 True or False? Teachers should plan to assess instructional lang…" at bounding box center [570, 267] width 426 height 493
click at [407, 229] on div at bounding box center [570, 245] width 426 height 58
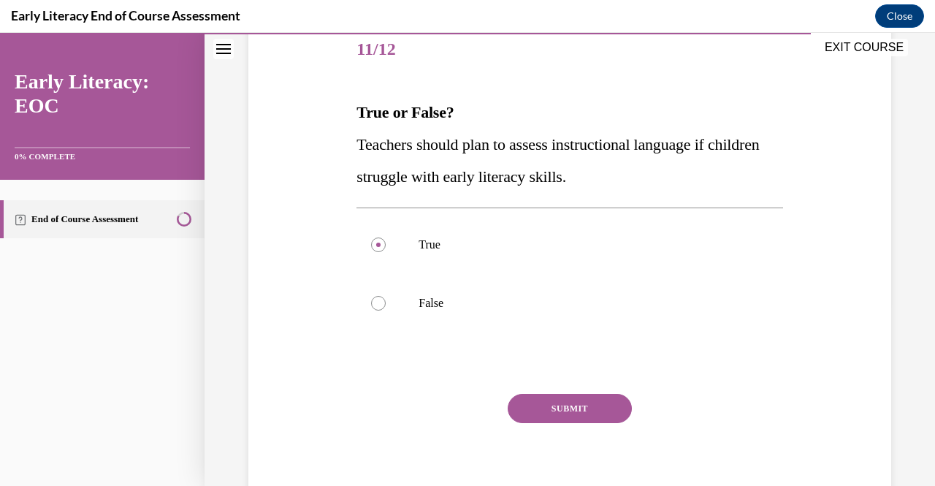
click at [587, 413] on button "SUBMIT" at bounding box center [570, 408] width 124 height 29
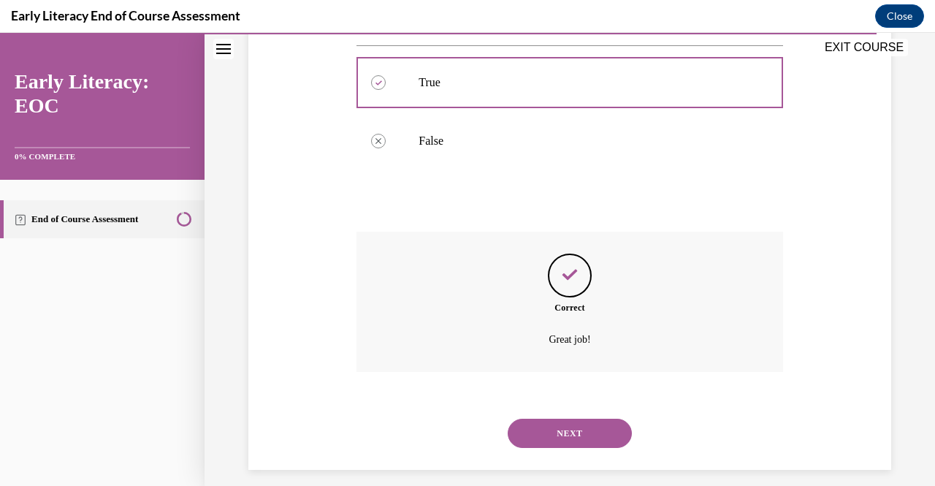
scroll to position [357, 0]
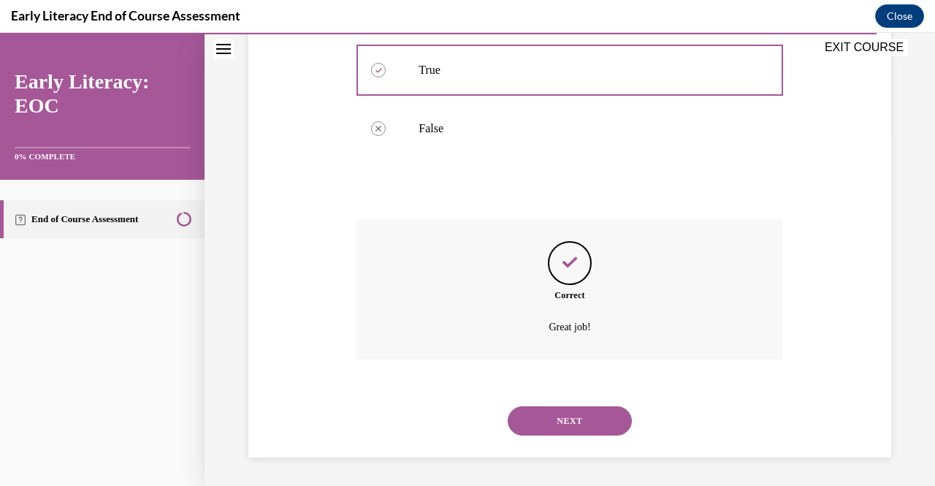
click at [569, 435] on button "NEXT" at bounding box center [570, 420] width 124 height 29
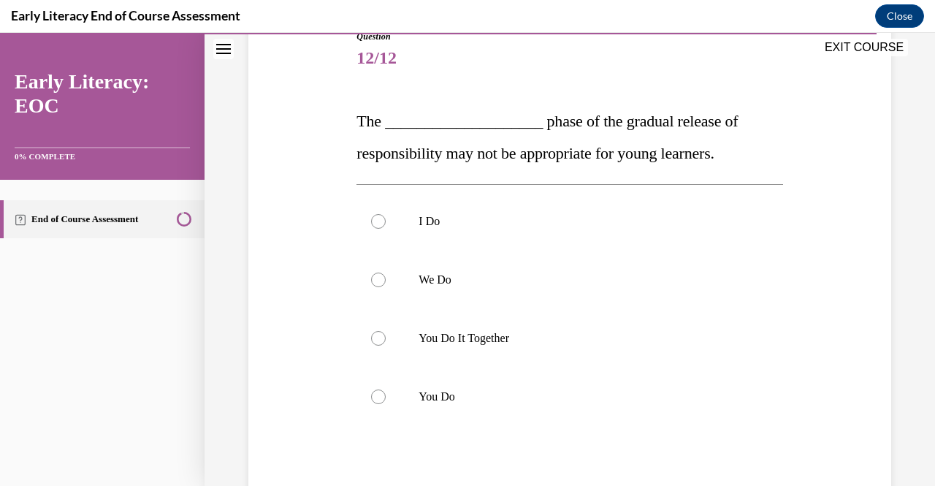
scroll to position [174, 0]
click at [366, 116] on span "The ____________________ phase of the gradual release of responsibility may not…" at bounding box center [547, 136] width 381 height 50
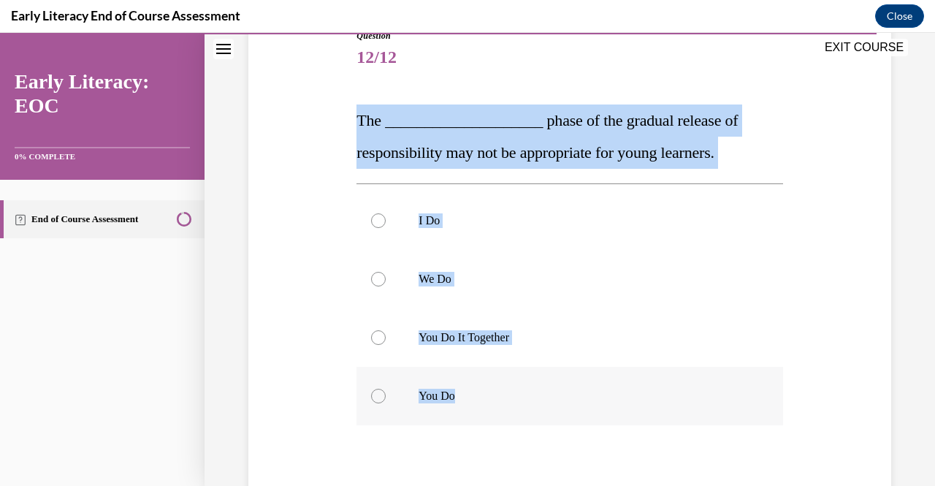
drag, startPoint x: 366, startPoint y: 116, endPoint x: 463, endPoint y: 397, distance: 297.0
click at [463, 397] on div "Question 12/12 The ____________________ phase of the gradual release of respons…" at bounding box center [570, 317] width 426 height 577
click at [481, 341] on p "You Do It Together" at bounding box center [582, 337] width 327 height 15
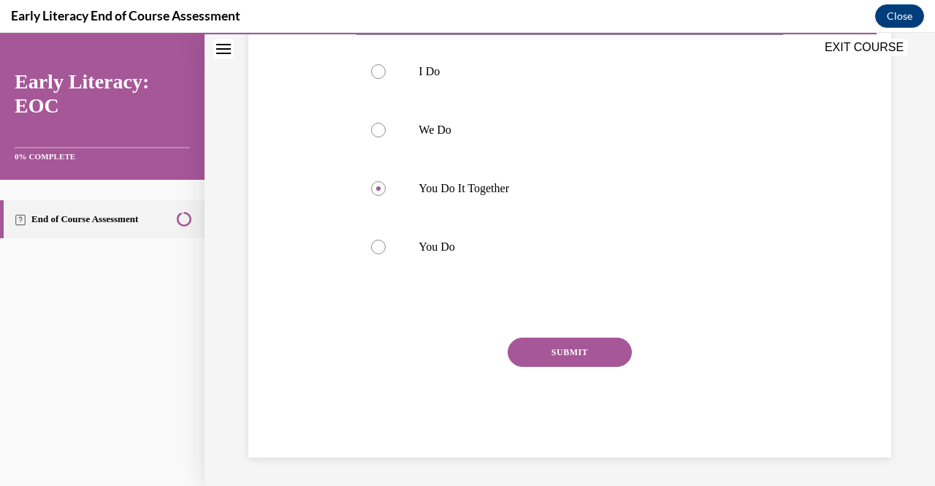
click at [553, 350] on button "SUBMIT" at bounding box center [570, 352] width 124 height 29
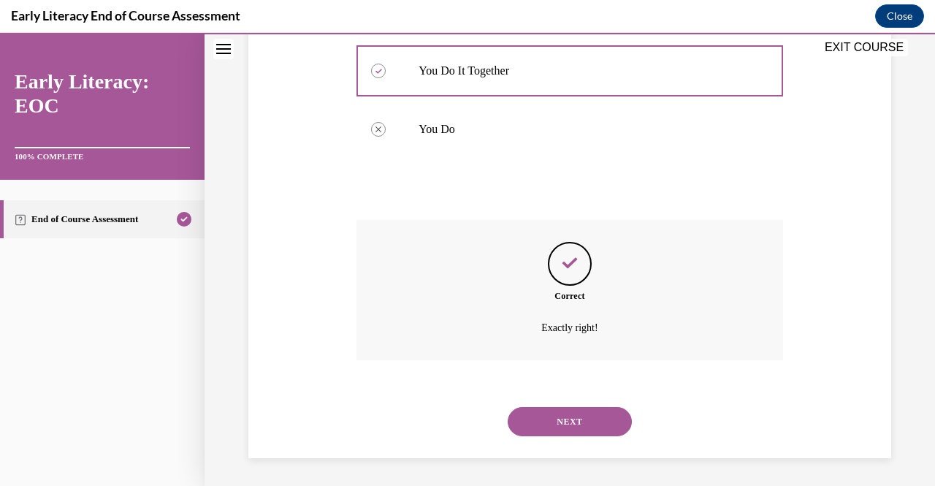
scroll to position [441, 0]
click at [574, 414] on button "NEXT" at bounding box center [570, 420] width 124 height 29
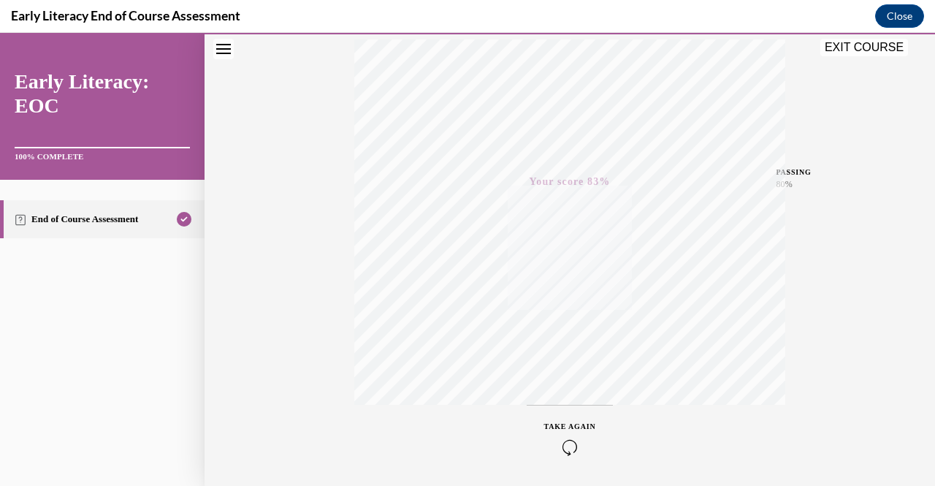
scroll to position [295, 0]
click at [873, 44] on button "EXIT COURSE" at bounding box center [865, 48] width 88 height 18
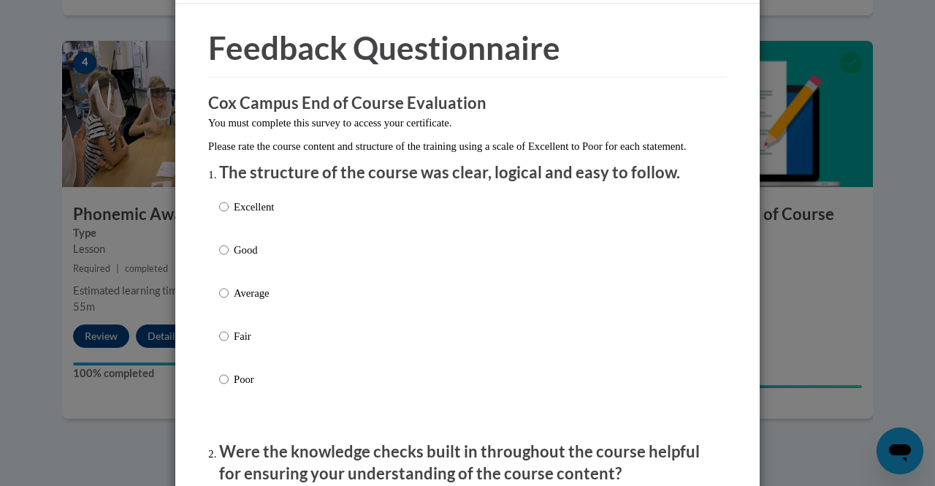
scroll to position [88, 0]
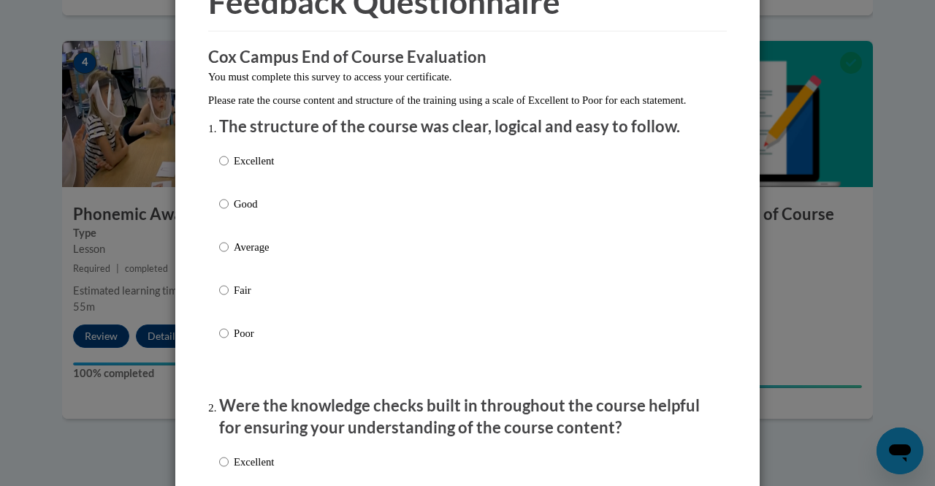
click at [257, 169] on p "Excellent" at bounding box center [254, 161] width 40 height 16
click at [229, 169] on input "Excellent" at bounding box center [224, 161] width 10 height 16
radio input "true"
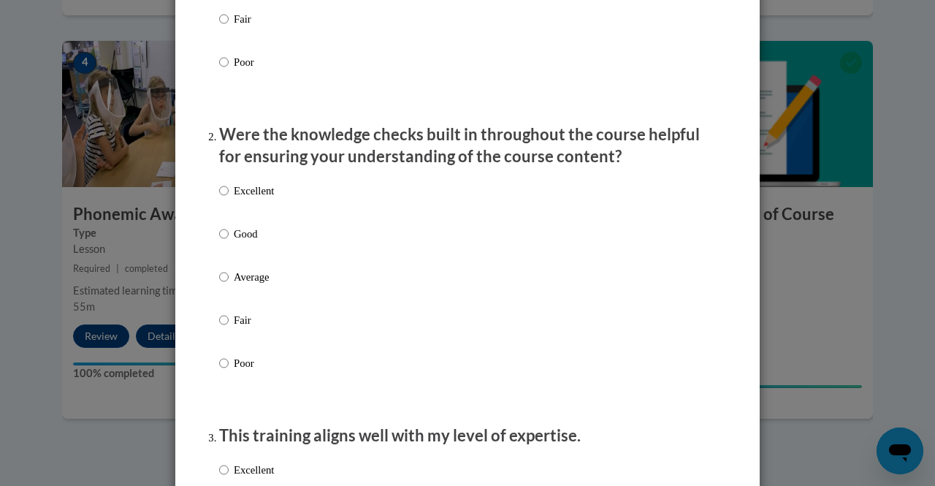
scroll to position [360, 0]
click at [262, 198] on p "Excellent" at bounding box center [254, 190] width 40 height 16
click at [229, 198] on input "Excellent" at bounding box center [224, 190] width 10 height 16
radio input "true"
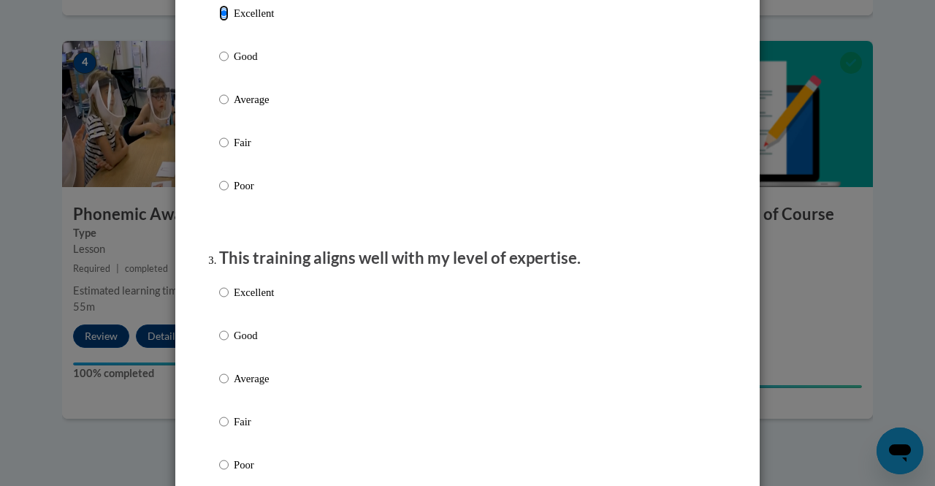
scroll to position [572, 0]
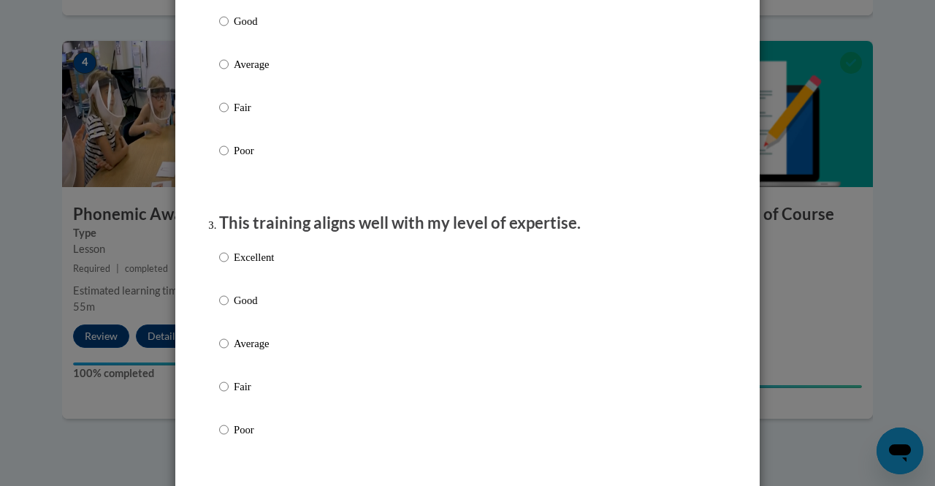
click at [259, 281] on label "Excellent" at bounding box center [246, 268] width 55 height 39
click at [229, 265] on input "Excellent" at bounding box center [224, 257] width 10 height 16
radio input "true"
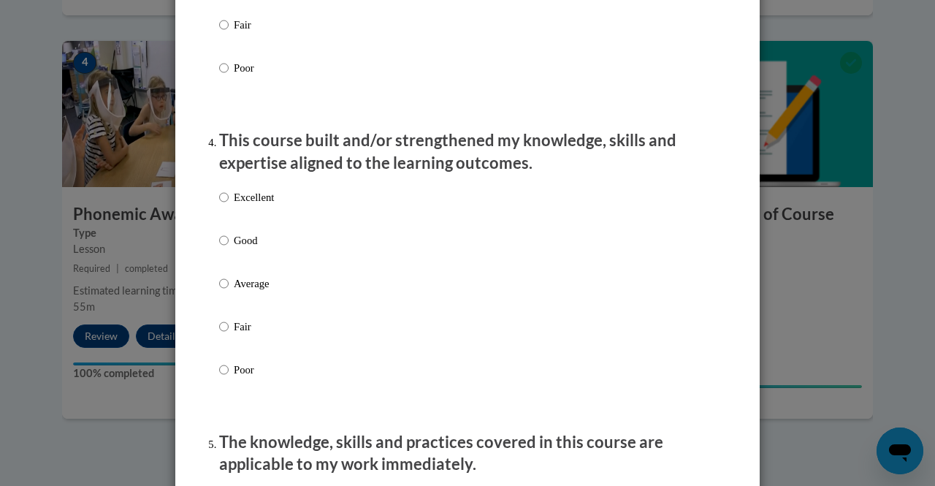
scroll to position [935, 0]
click at [246, 205] on p "Excellent" at bounding box center [254, 197] width 40 height 16
click at [229, 205] on input "Excellent" at bounding box center [224, 197] width 10 height 16
radio input "true"
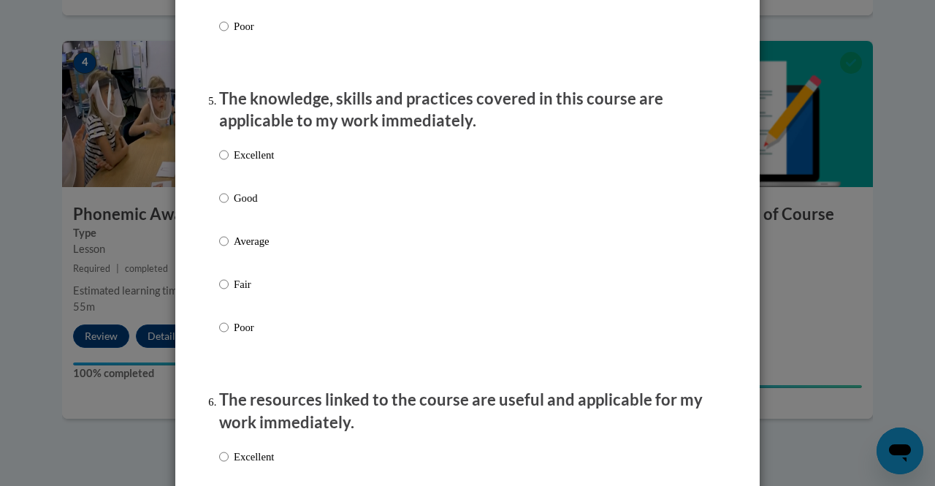
scroll to position [1291, 0]
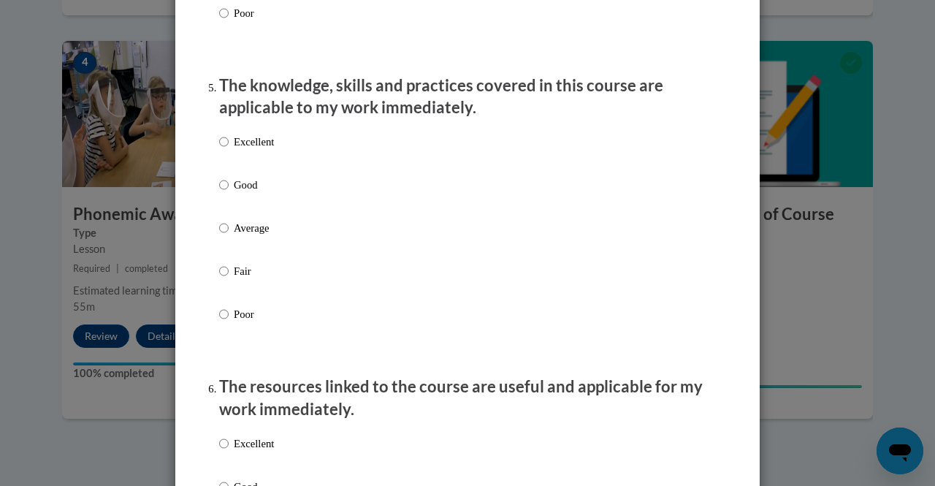
click at [241, 150] on p "Excellent" at bounding box center [254, 142] width 40 height 16
click at [229, 150] on input "Excellent" at bounding box center [224, 142] width 10 height 16
radio input "true"
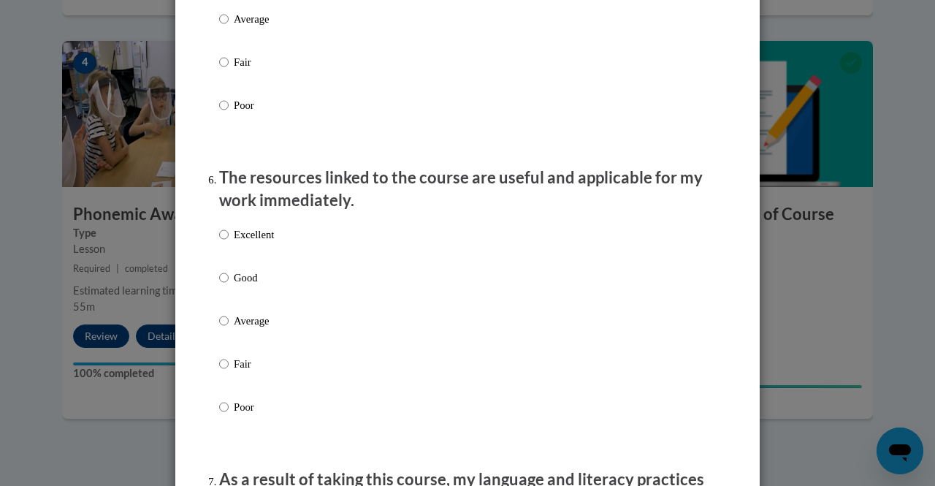
scroll to position [1523, 0]
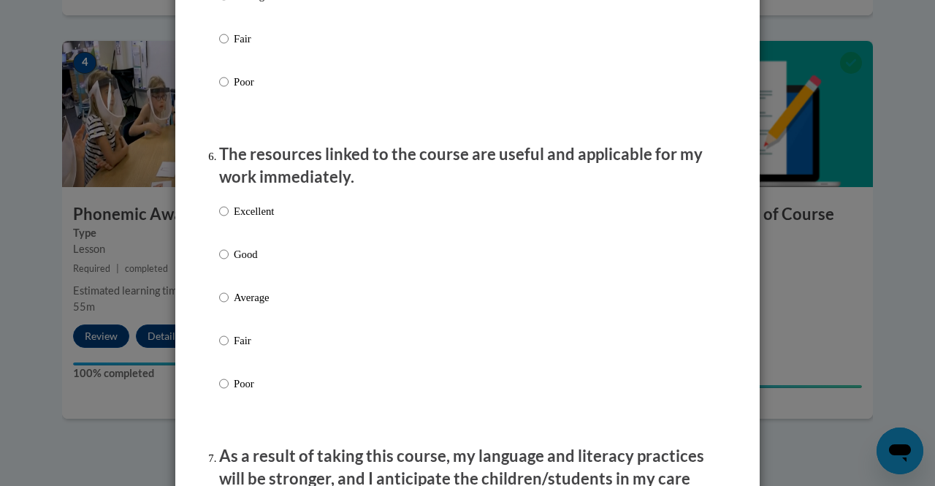
click at [263, 243] on label "Excellent" at bounding box center [246, 222] width 55 height 39
click at [229, 219] on input "Excellent" at bounding box center [224, 211] width 10 height 16
radio input "true"
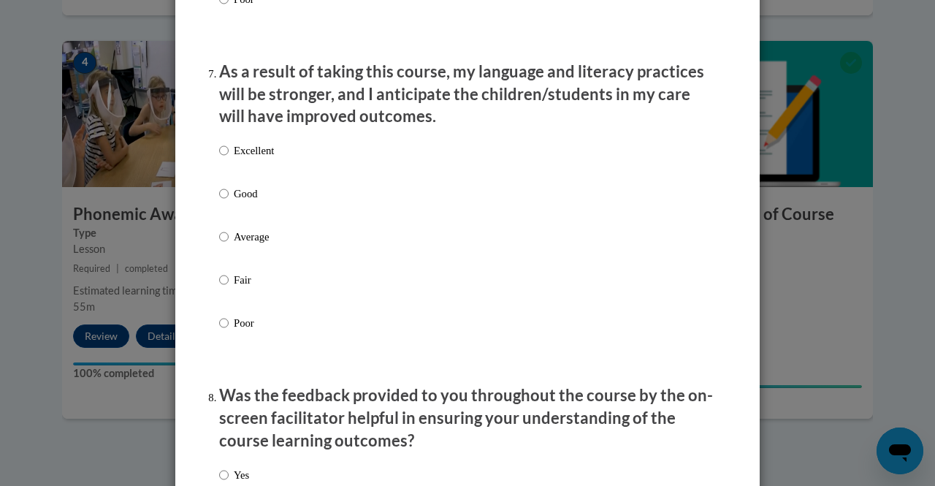
scroll to position [1909, 0]
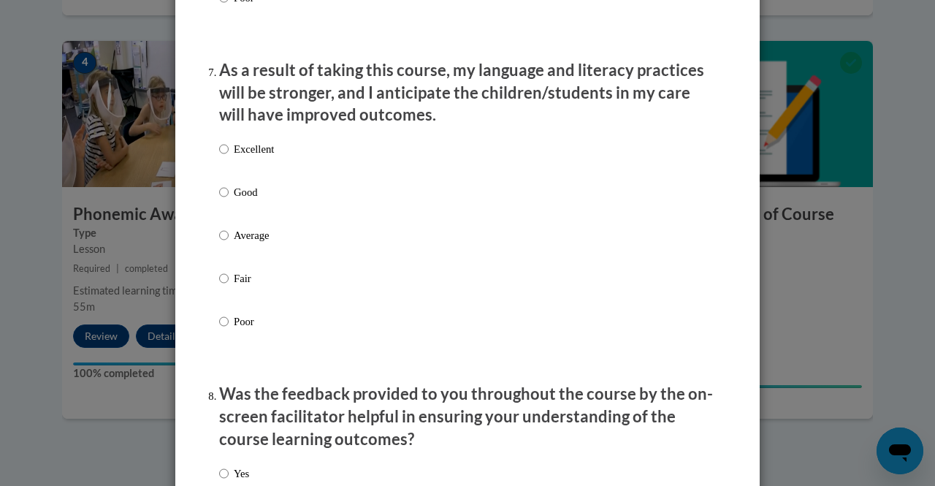
click at [239, 157] on p "Excellent" at bounding box center [254, 149] width 40 height 16
click at [229, 157] on input "Excellent" at bounding box center [224, 149] width 10 height 16
radio input "true"
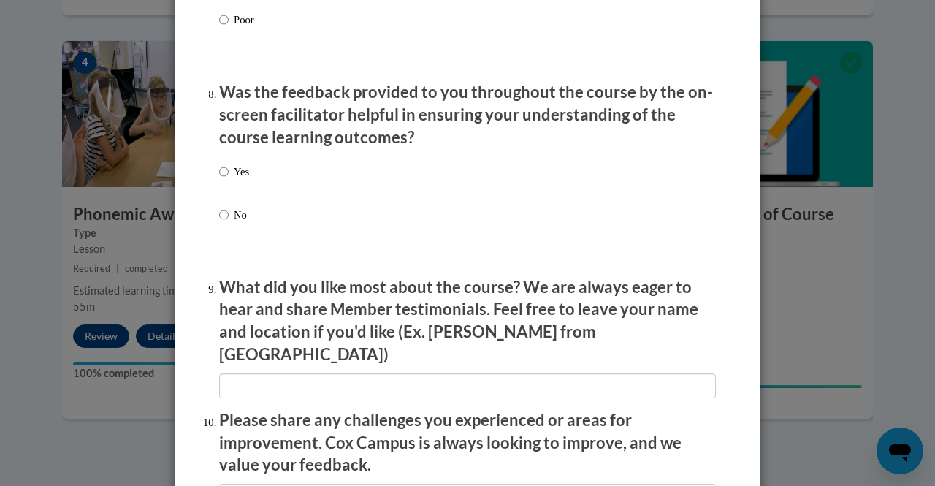
scroll to position [2214, 0]
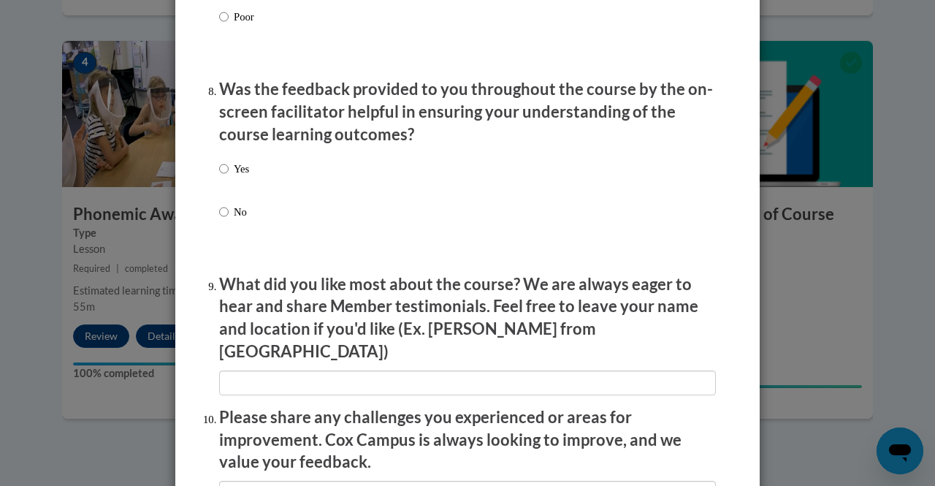
click at [232, 195] on label "Yes" at bounding box center [234, 180] width 30 height 39
click at [229, 177] on input "Yes" at bounding box center [224, 169] width 10 height 16
radio input "true"
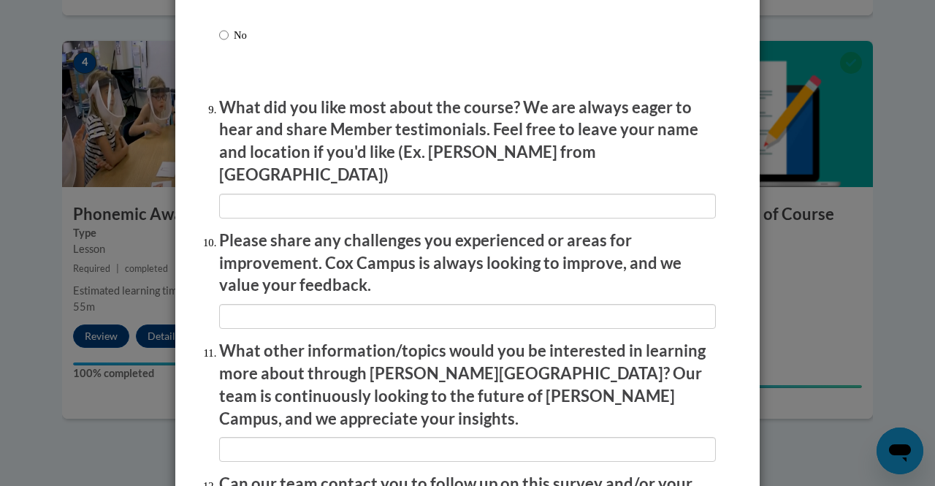
scroll to position [2553, 0]
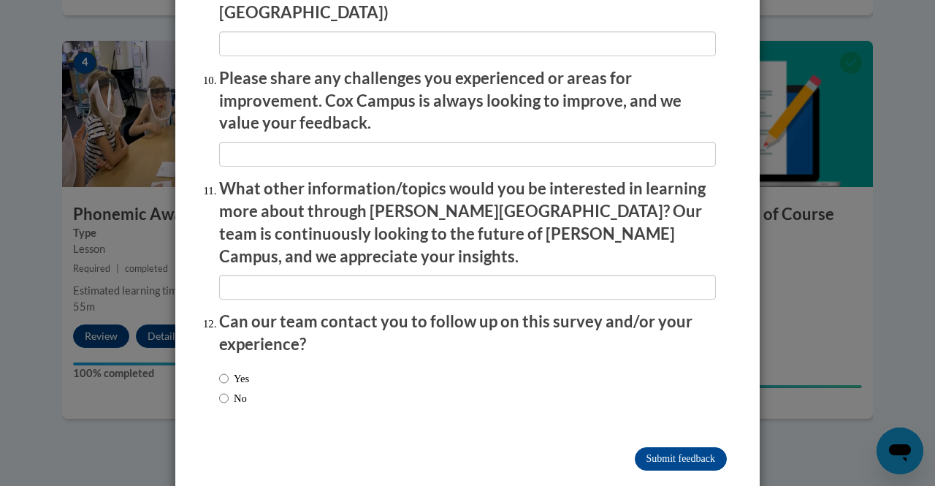
click at [239, 390] on label "No" at bounding box center [233, 398] width 28 height 16
click at [229, 390] on input "No" at bounding box center [224, 398] width 10 height 16
radio input "true"
click at [675, 447] on input "Submit feedback" at bounding box center [681, 458] width 92 height 23
